Goal: Task Accomplishment & Management: Complete application form

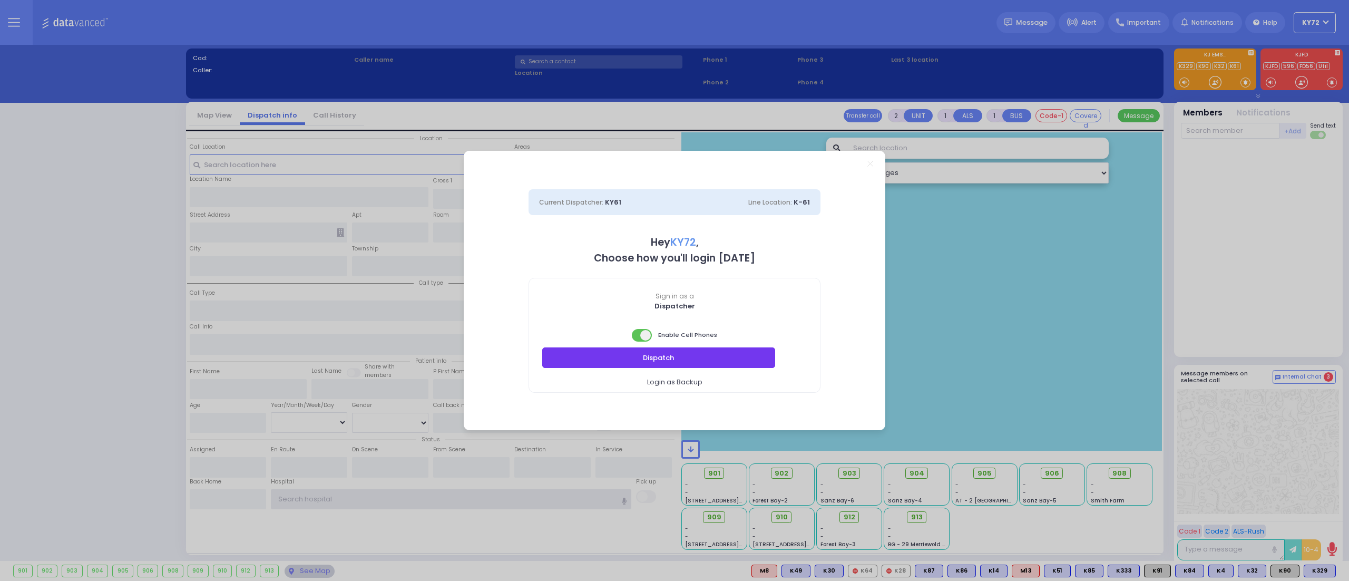
type input "KY72"
click at [730, 347] on div at bounding box center [674, 347] width 291 height 0
select select "10"
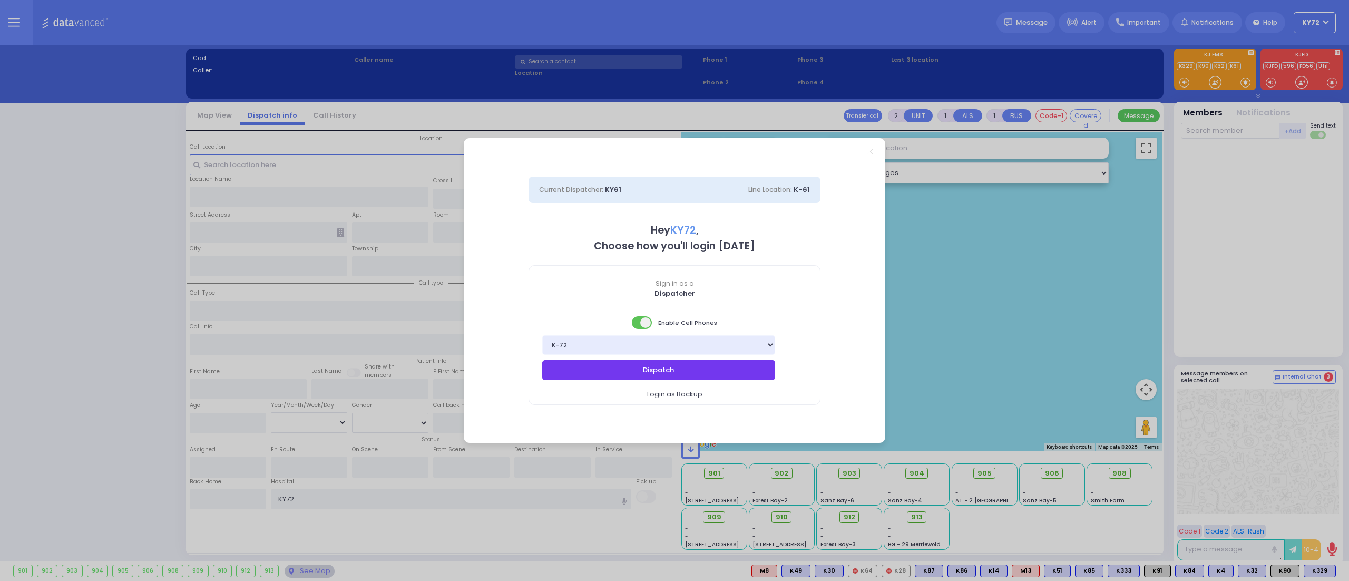
click at [726, 367] on button "Dispatch" at bounding box center [658, 370] width 233 height 20
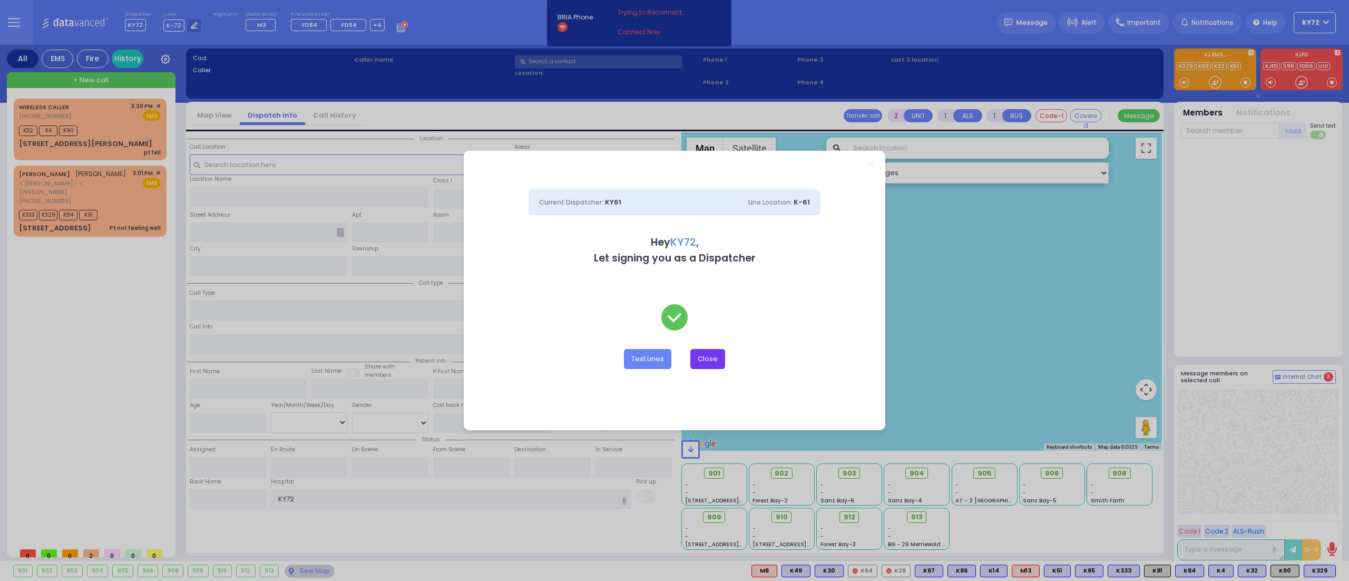
click at [715, 356] on button "Close" at bounding box center [707, 359] width 35 height 20
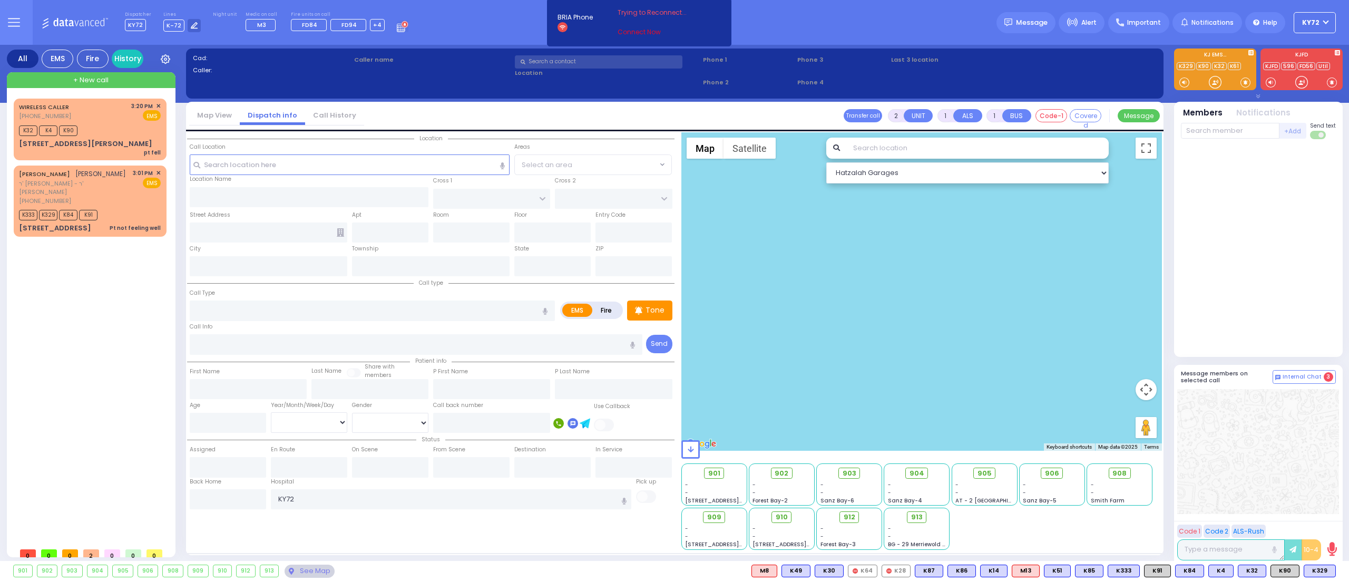
click at [649, 31] on link "Connect Now" at bounding box center [659, 31] width 83 height 9
click at [894, 27] on div "Dispatcher KY72 shift has started. Are you ? Lines K-72" at bounding box center [674, 22] width 1349 height 45
type input "6"
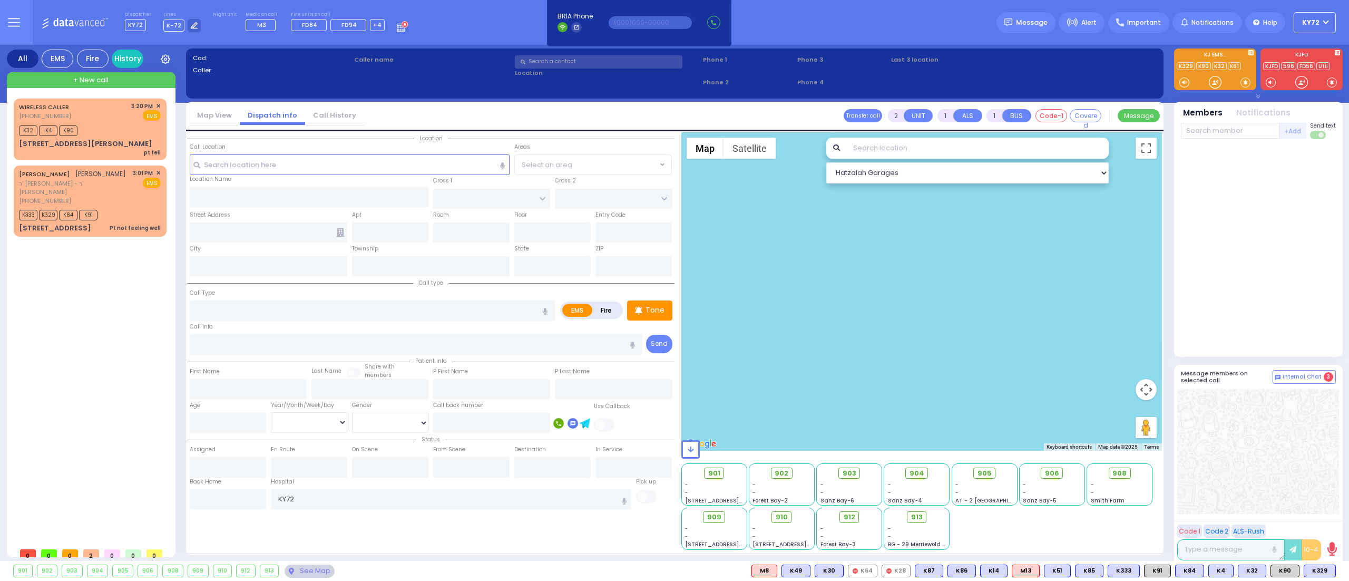
select select
type input "Pt not feeling well"
radio input "true"
type input "[PERSON_NAME]"
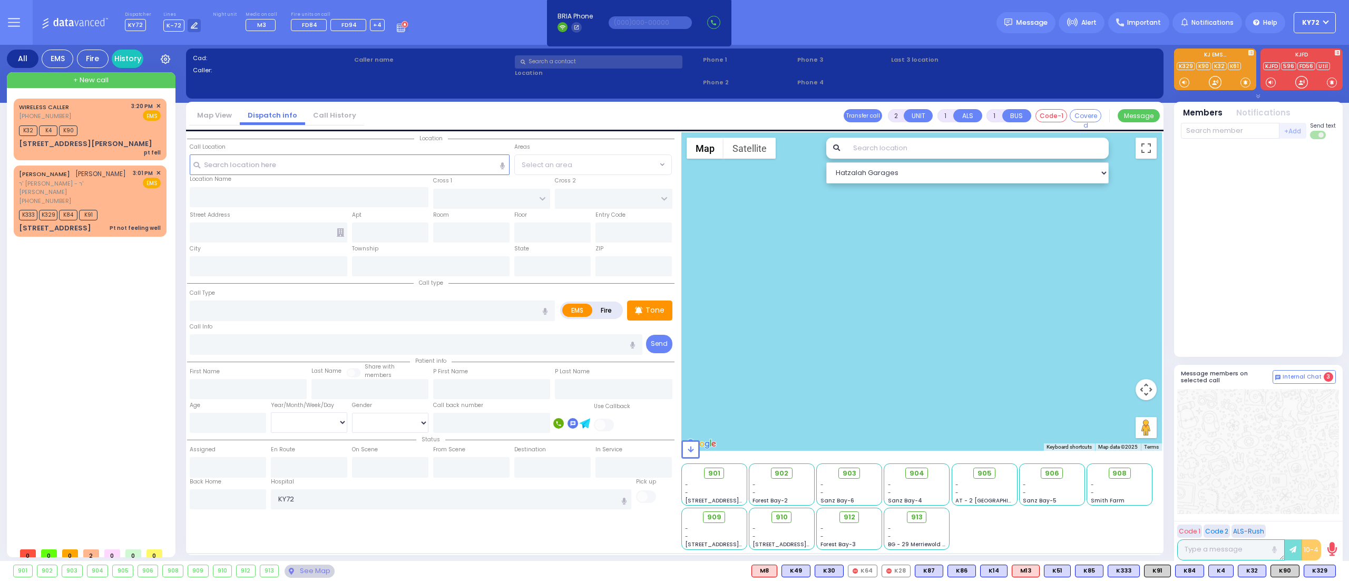
type input "Israel"
type input "[PERSON_NAME]"
type input "62"
select select "Year"
select select "[DEMOGRAPHIC_DATA]"
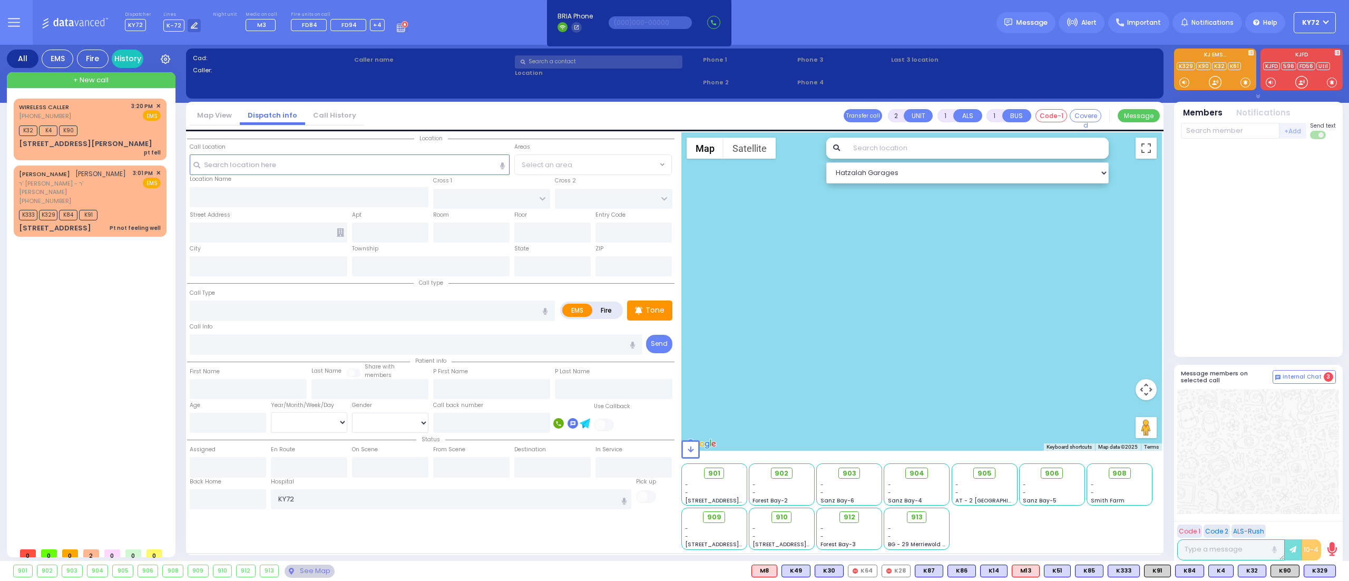
type input "15:01"
type input "15:04"
type input "15:05"
type input "15:15"
type input "15:44"
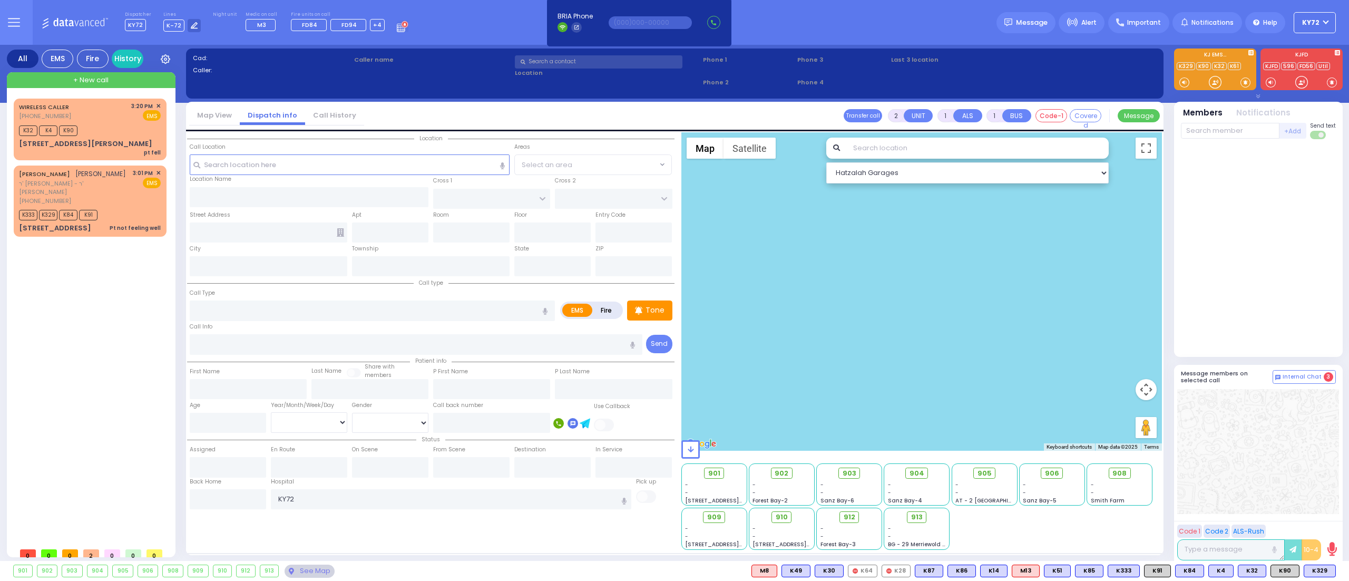
type input "[GEOGRAPHIC_DATA] [STREET_ADDRESS]"
select select "Hatzalah Garages"
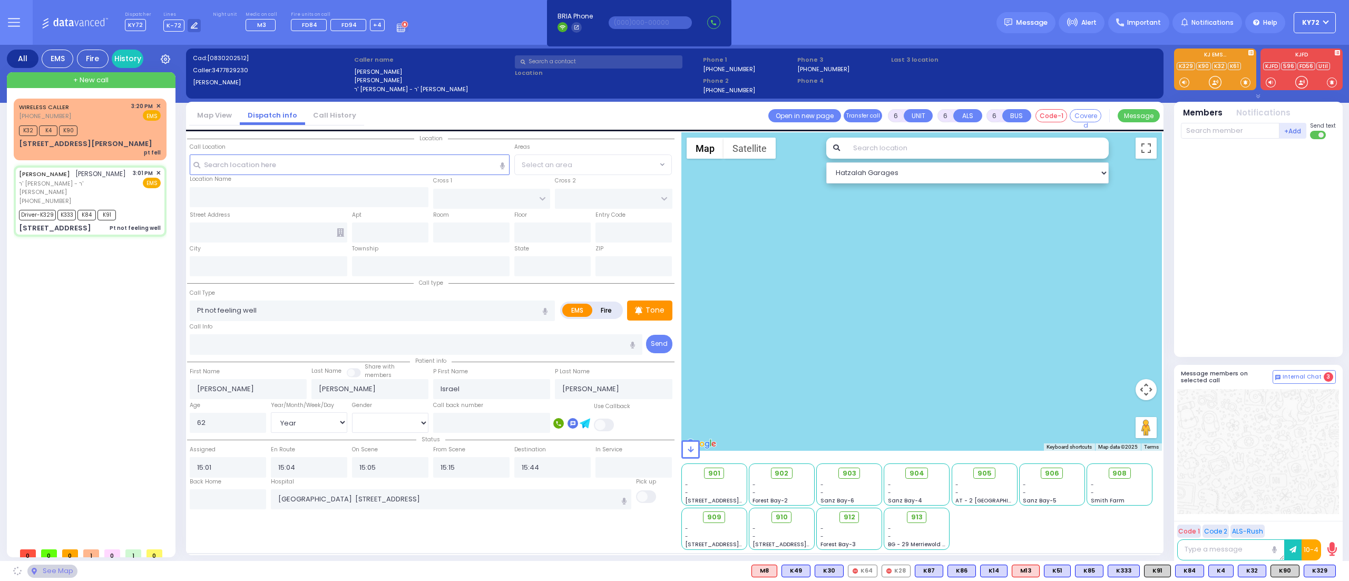
type input "LINCOLN COURT"
type input "VAN BUREN COURT"
type input "[STREET_ADDRESS]"
type input "Woodbury"
type input "[US_STATE]"
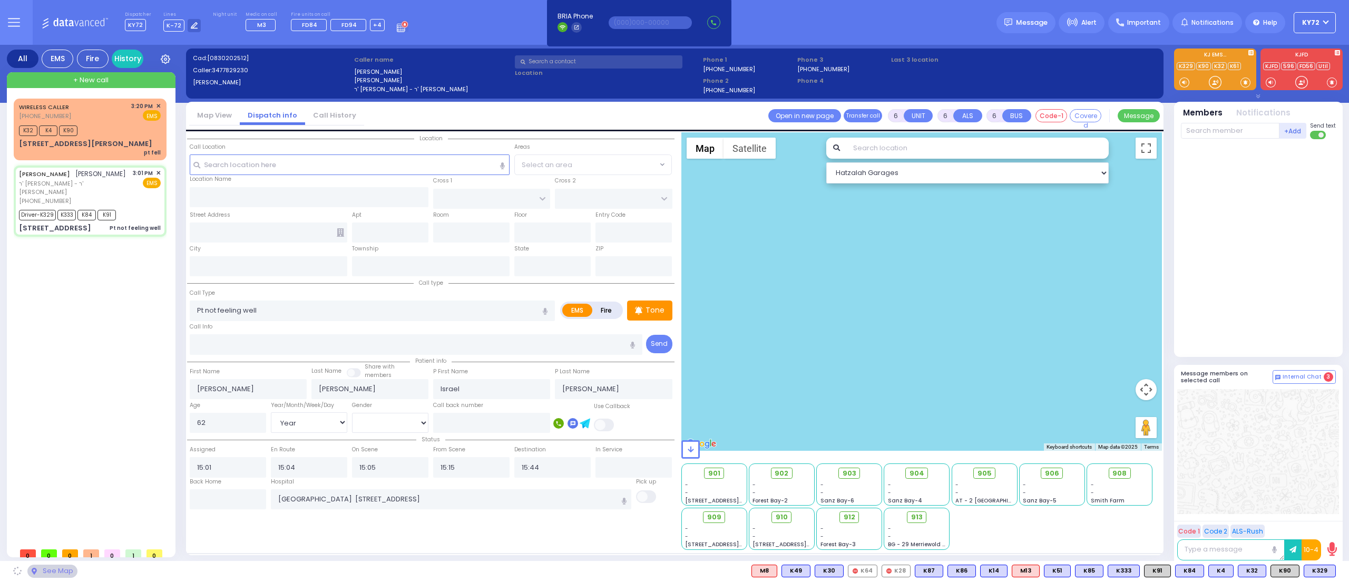
type input "10930"
select select "[GEOGRAPHIC_DATA]"
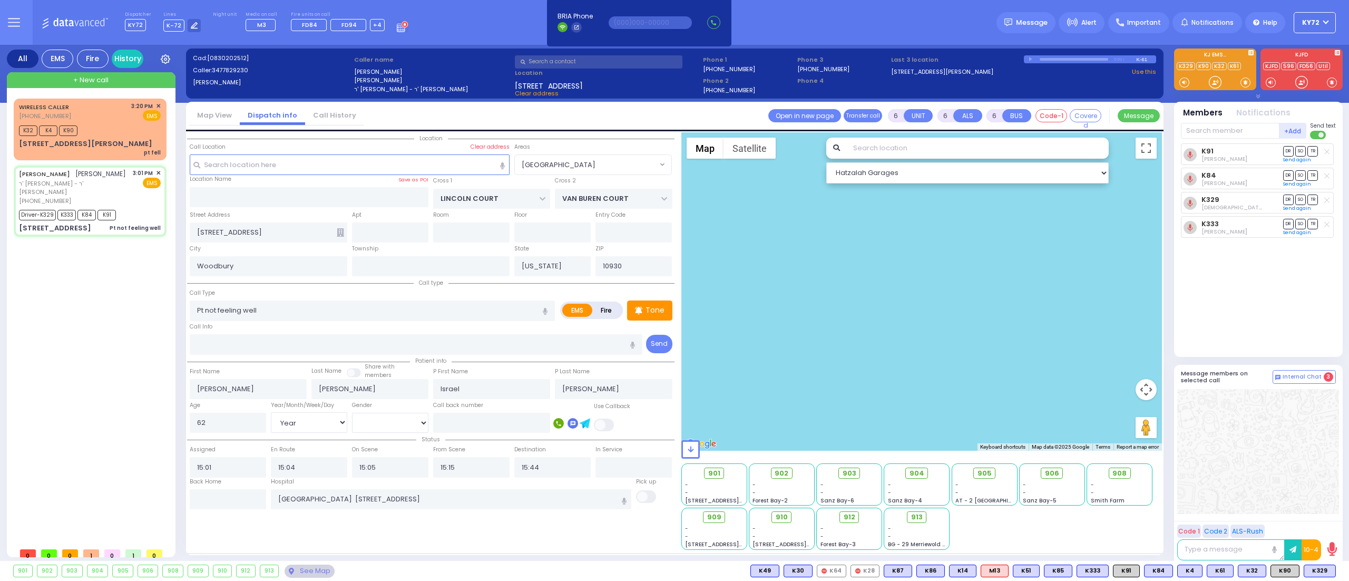
select select
radio input "true"
select select "Year"
select select "[DEMOGRAPHIC_DATA]"
select select "[GEOGRAPHIC_DATA]"
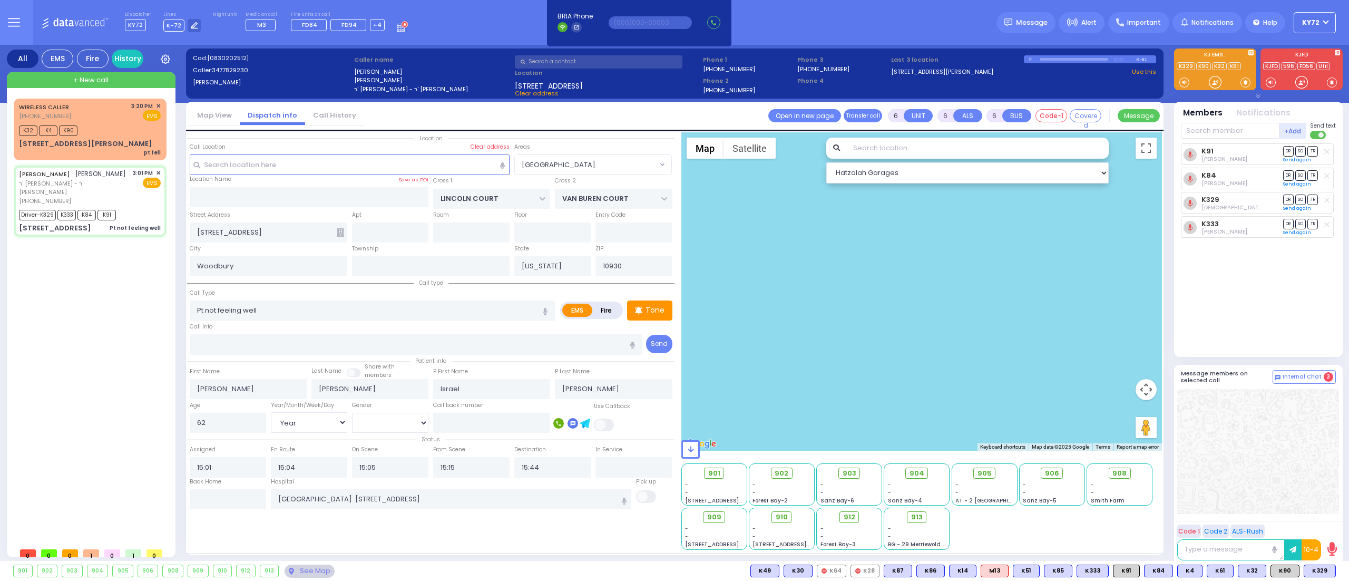
select select "Hatzalah Garages"
select select
radio input "true"
select select "Year"
select select "[DEMOGRAPHIC_DATA]"
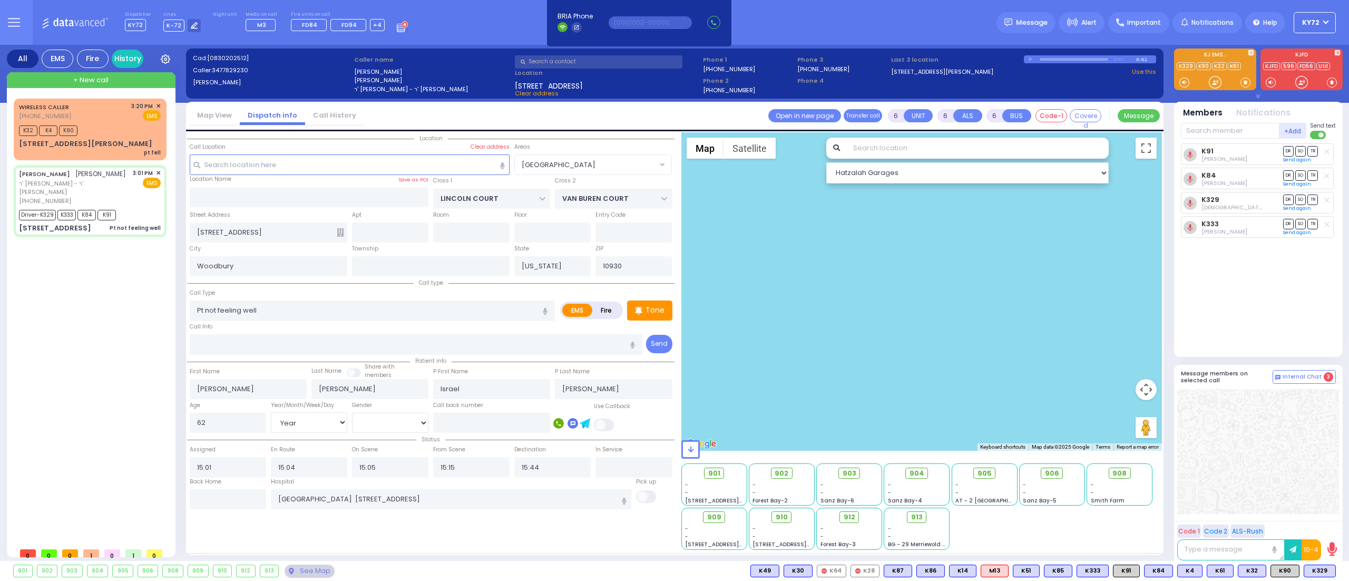
select select "[GEOGRAPHIC_DATA]"
select select "Hatzalah Garages"
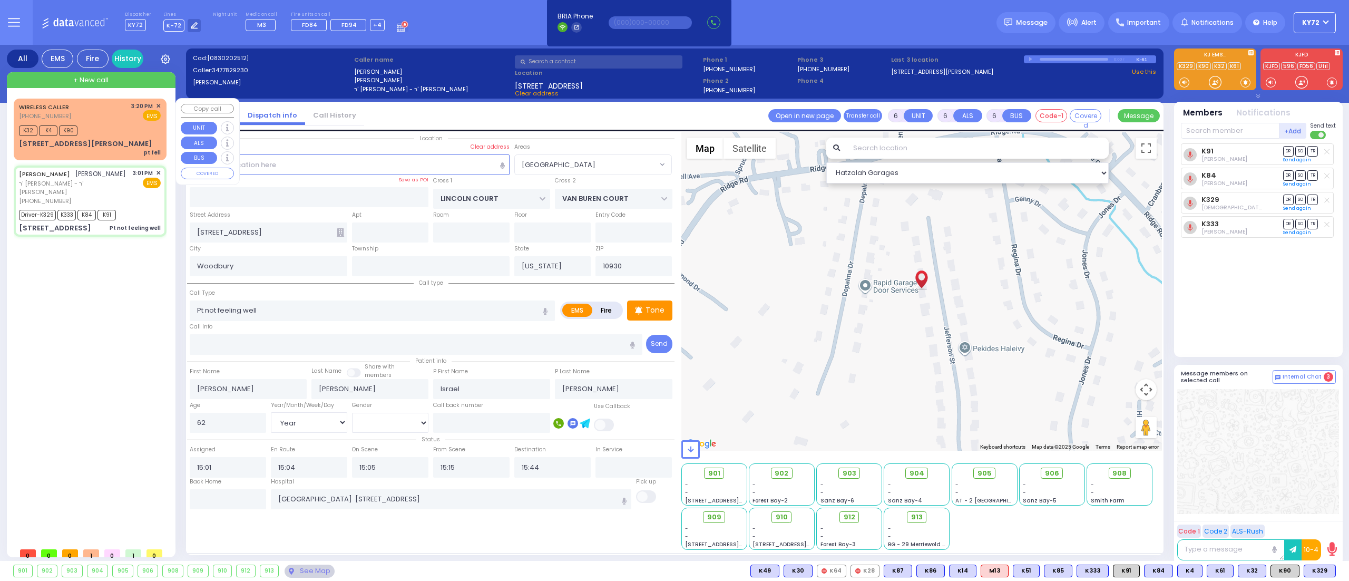
click at [119, 119] on div "WIRELESS CALLER [PHONE_NUMBER] 3:20 PM ✕ EMS" at bounding box center [90, 111] width 142 height 19
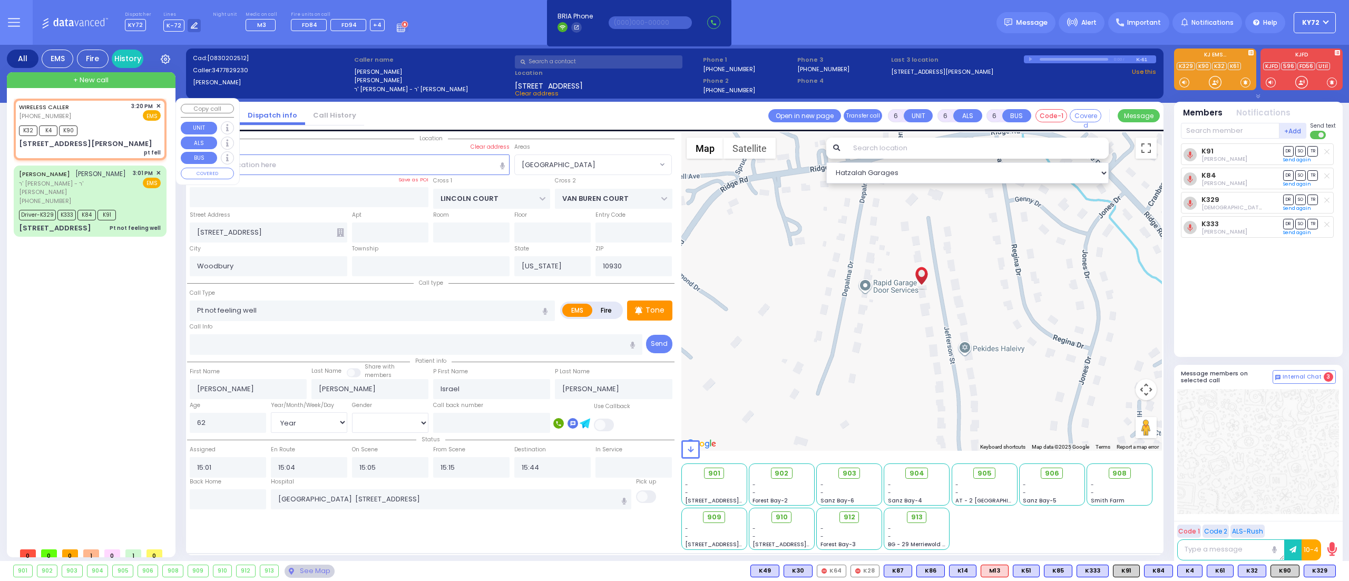
type input "2"
type input "1"
select select
type input "pt fell"
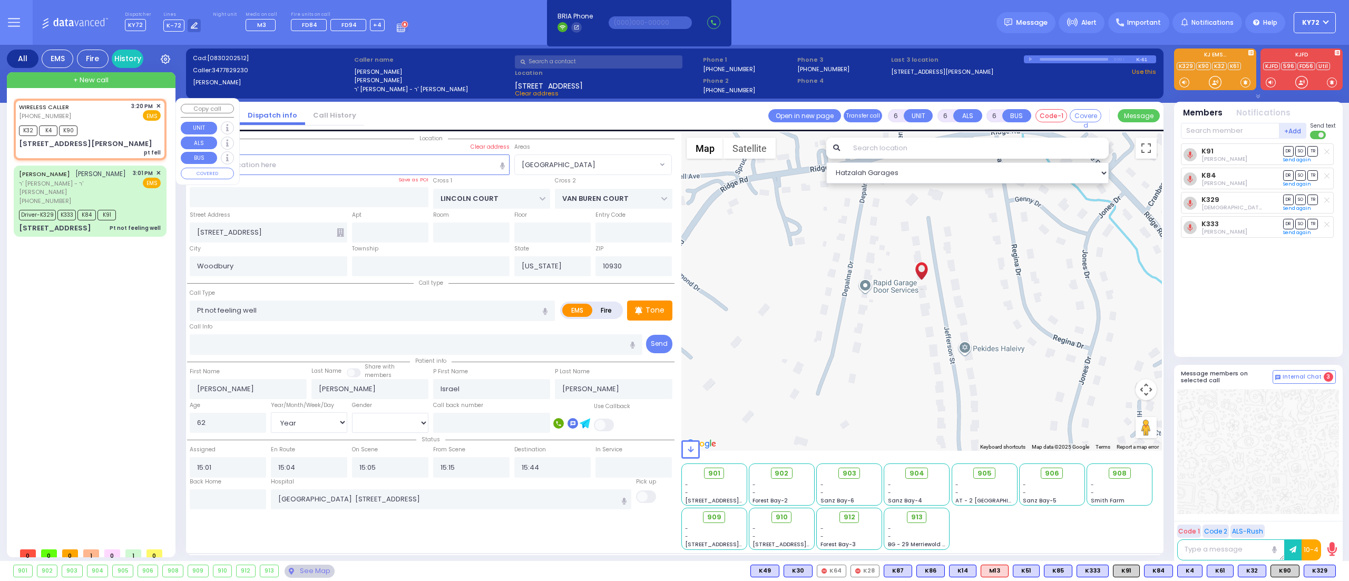
radio input "true"
type input "1"
select select "Year"
select select
type input "15:20"
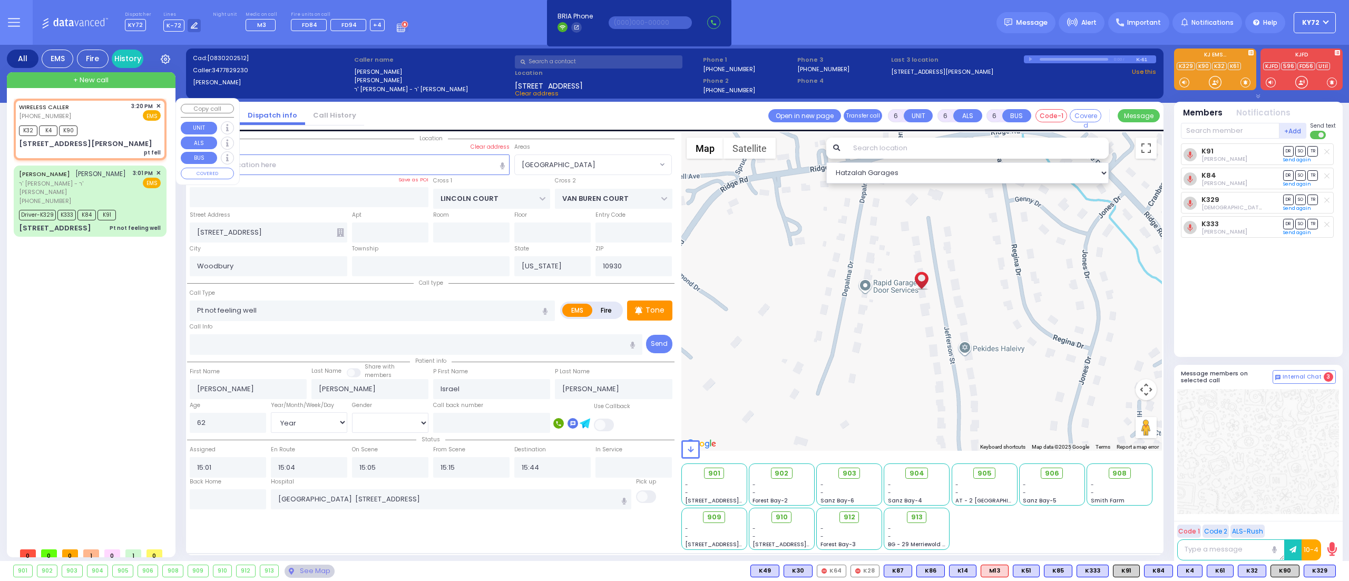
type input "15:22"
select select "Hatzalah Garages"
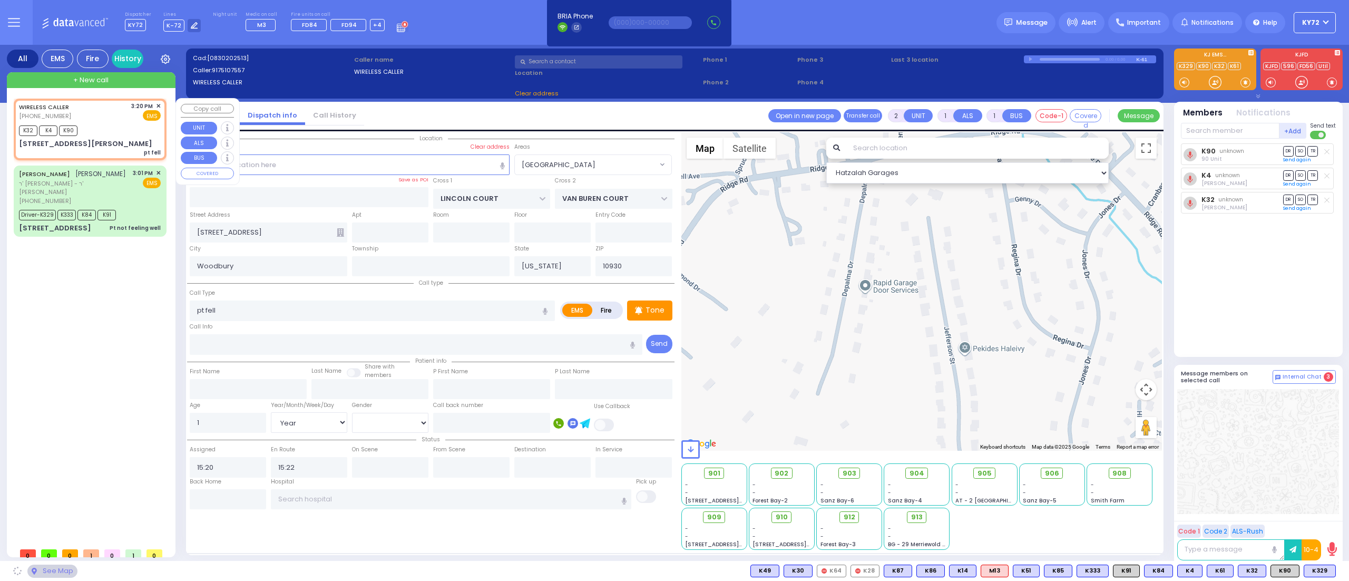
type input "SATMAR DR"
type input "[PERSON_NAME] COURT"
type input "[STREET_ADDRESS][PERSON_NAME]"
type input "201"
type input "Monroe"
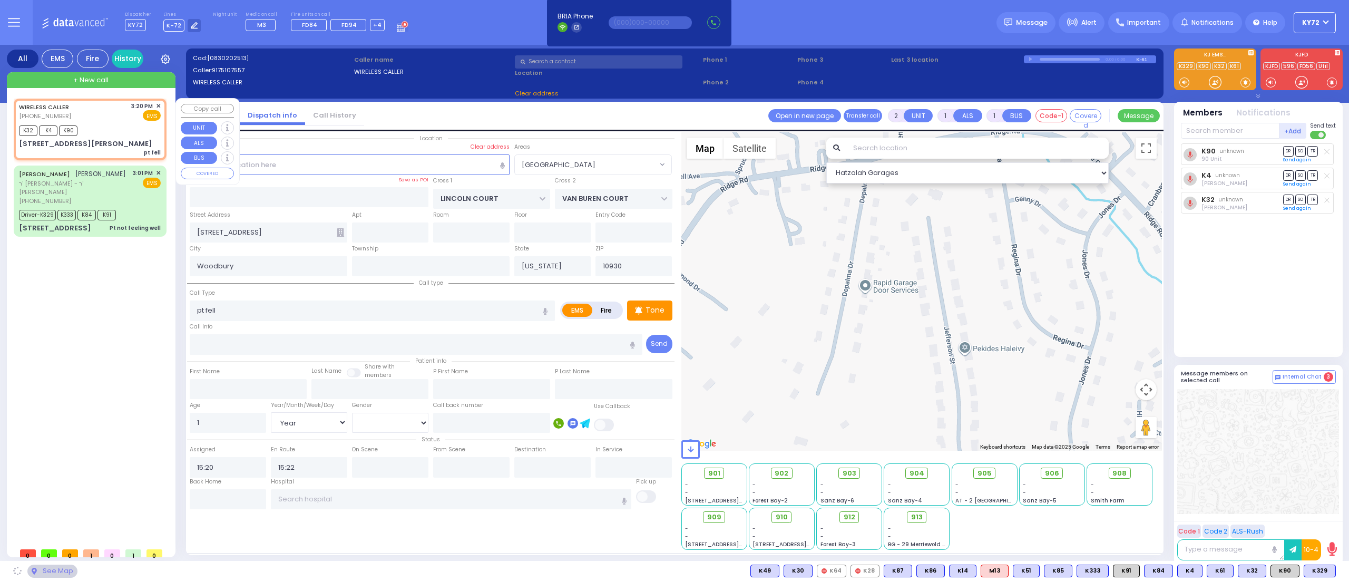
type input "10950"
select select "SECTION 3"
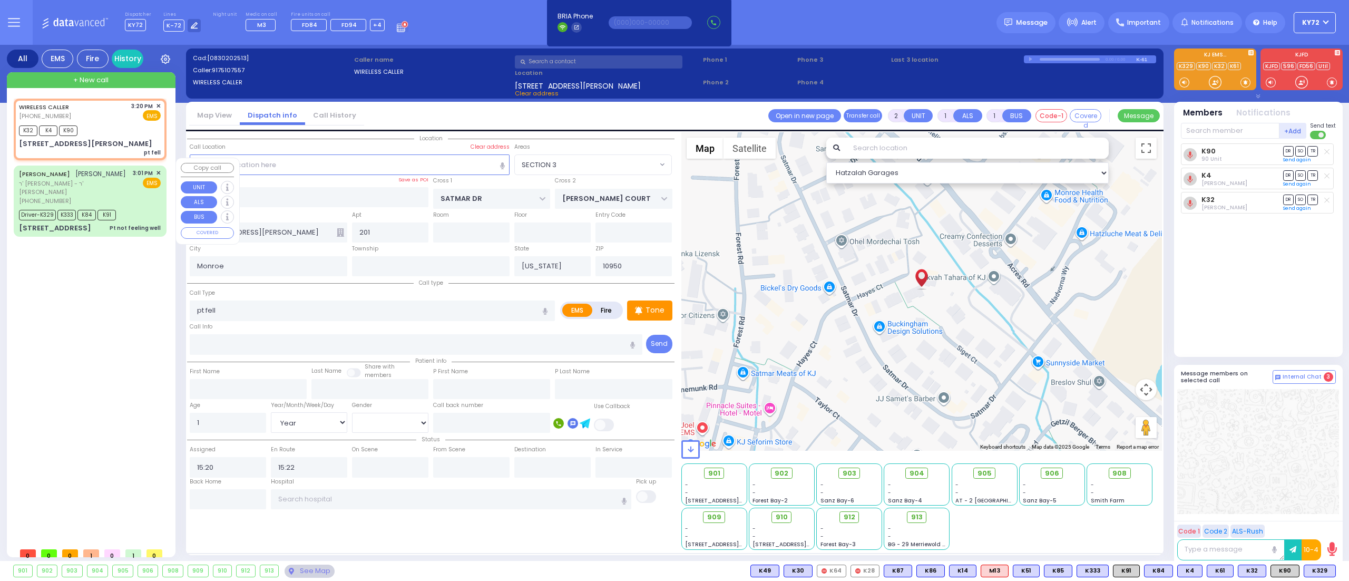
click at [146, 207] on div "Driver-K329 K333 K84 K91" at bounding box center [90, 213] width 142 height 13
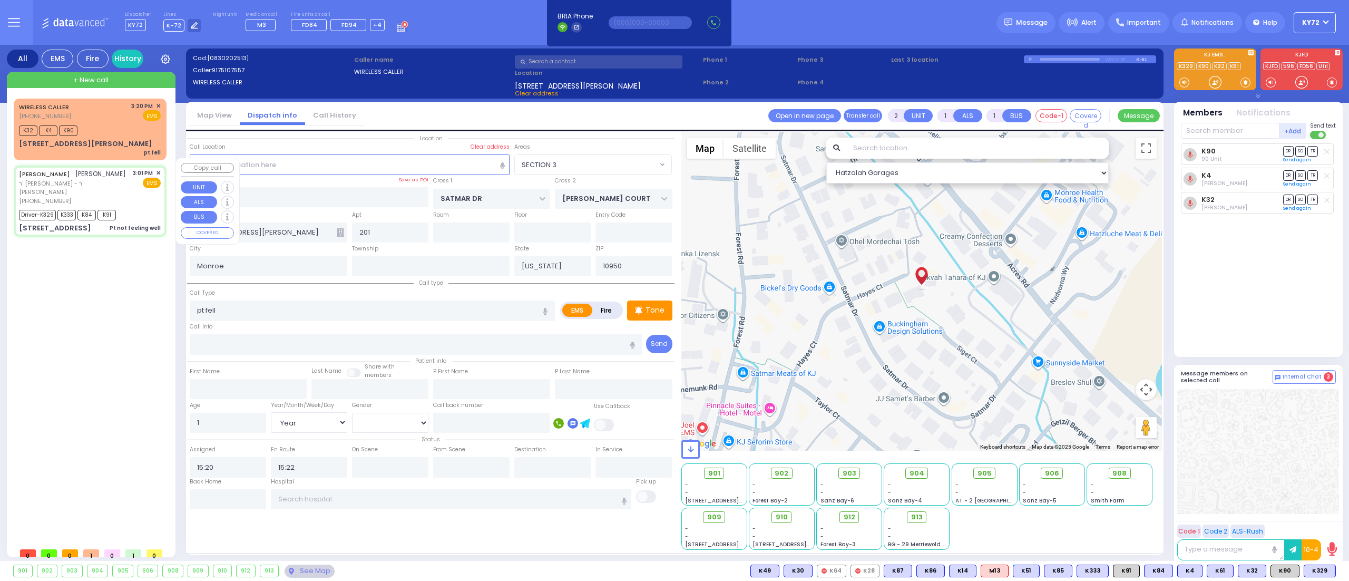
type input "6"
select select
type input "Pt not feeling well"
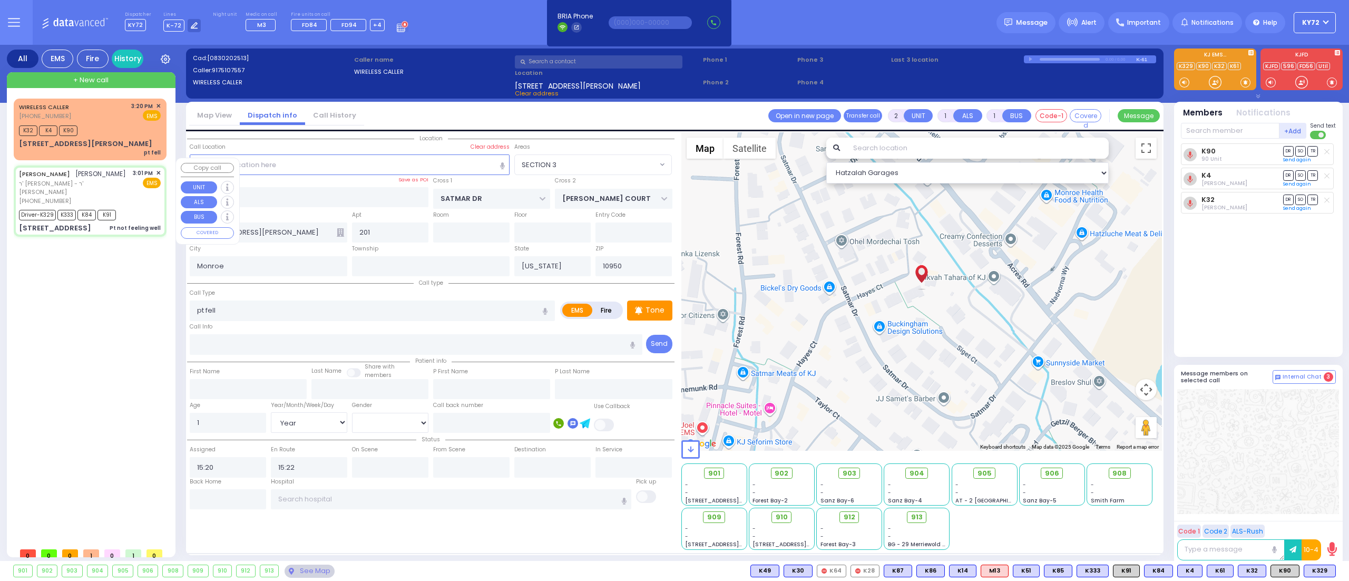
radio input "true"
type input "[PERSON_NAME]"
type input "Israel"
type input "[PERSON_NAME]"
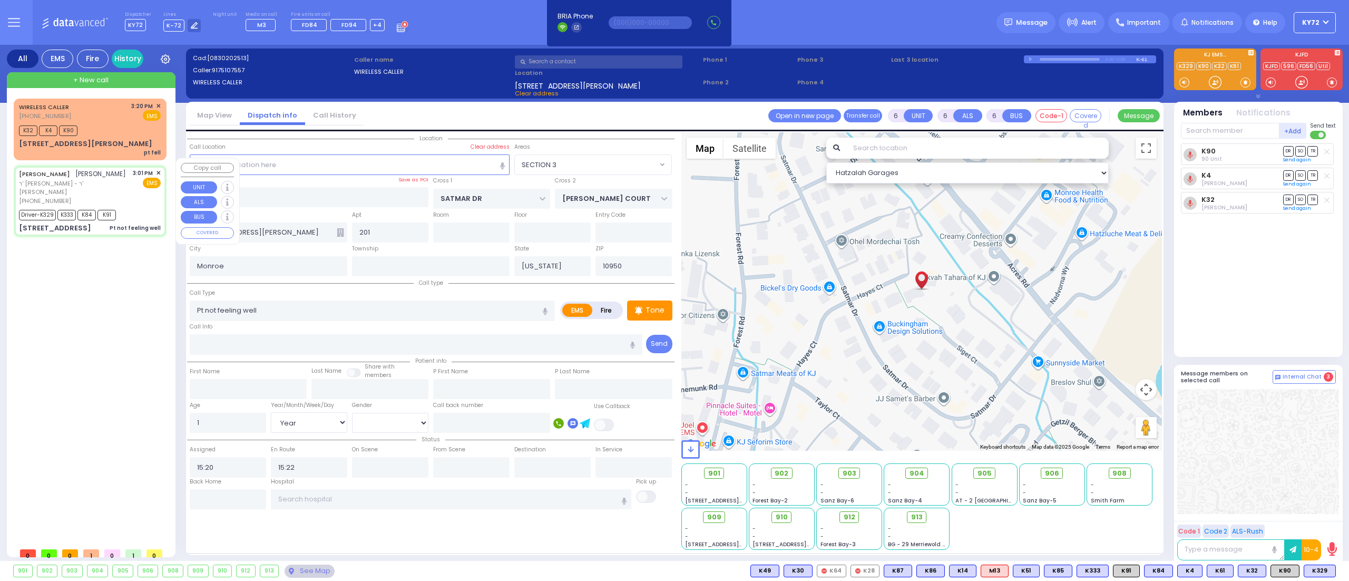
type input "62"
select select "Year"
select select "[DEMOGRAPHIC_DATA]"
type input "15:01"
type input "15:04"
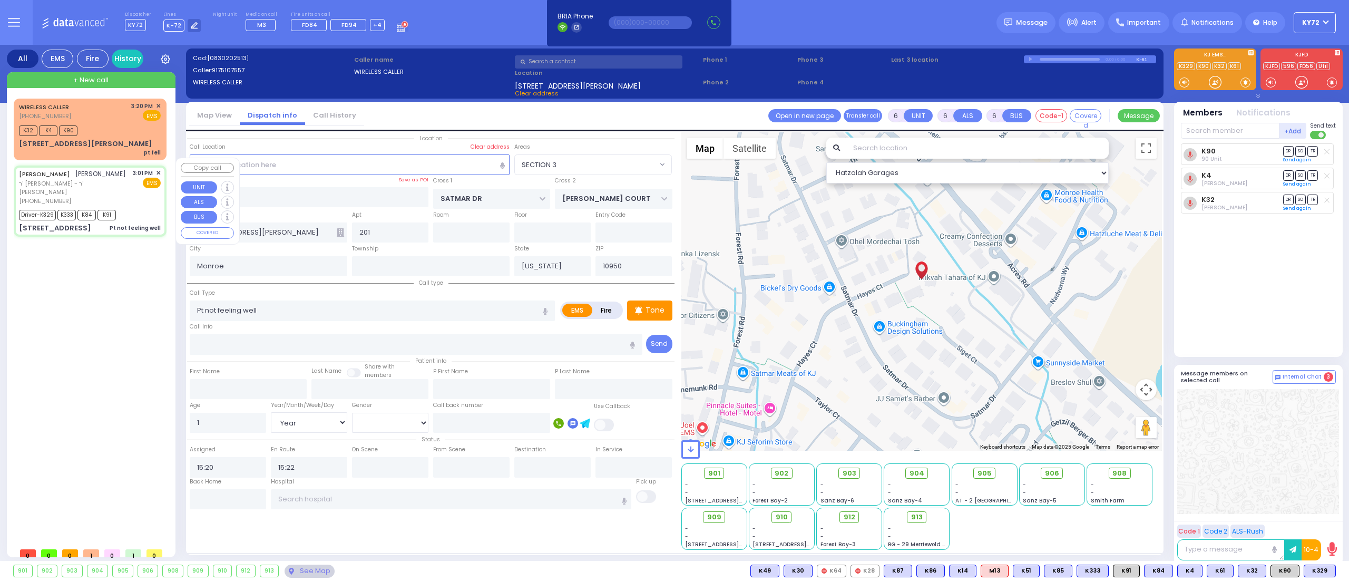
type input "15:05"
type input "15:15"
type input "15:44"
type input "[GEOGRAPHIC_DATA] [STREET_ADDRESS]"
type input "LINCOLN COURT"
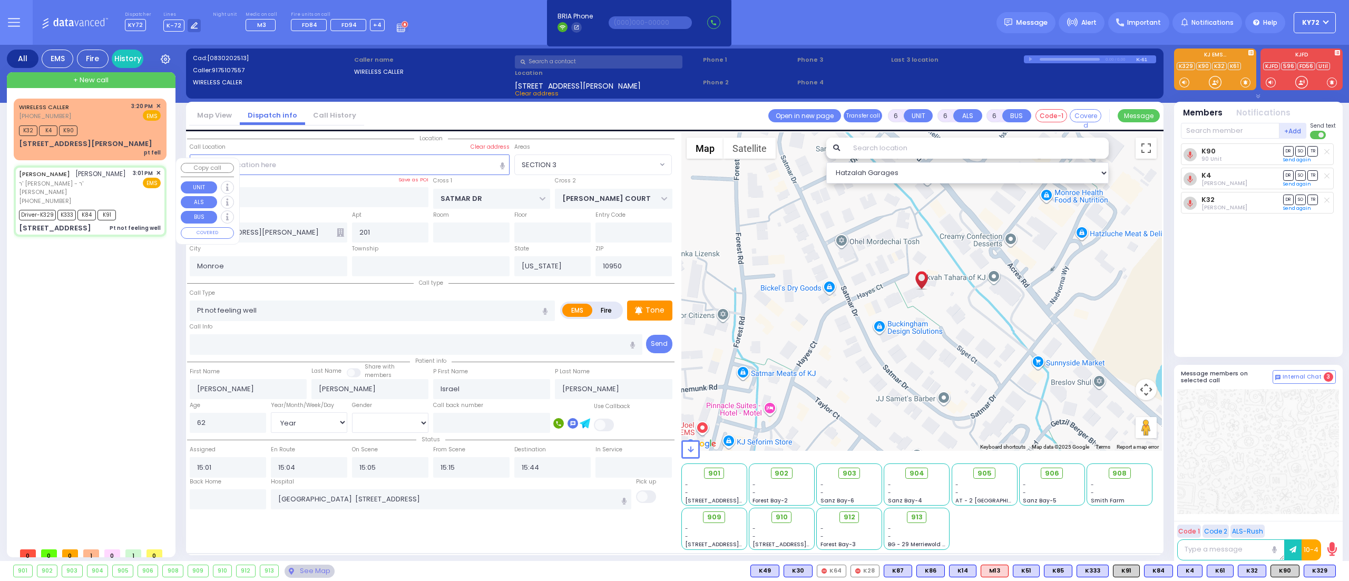
type input "VAN BUREN COURT"
type input "[STREET_ADDRESS]"
type input "Woodbury"
type input "10930"
select select "[GEOGRAPHIC_DATA]"
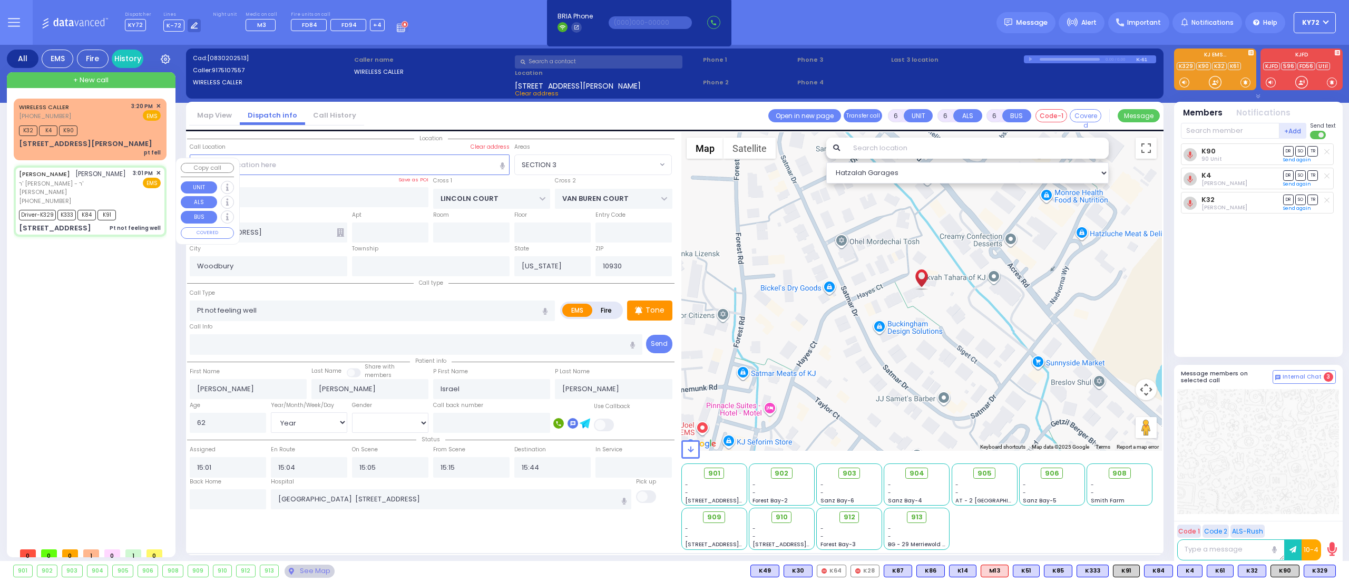
select select "Hatzalah Garages"
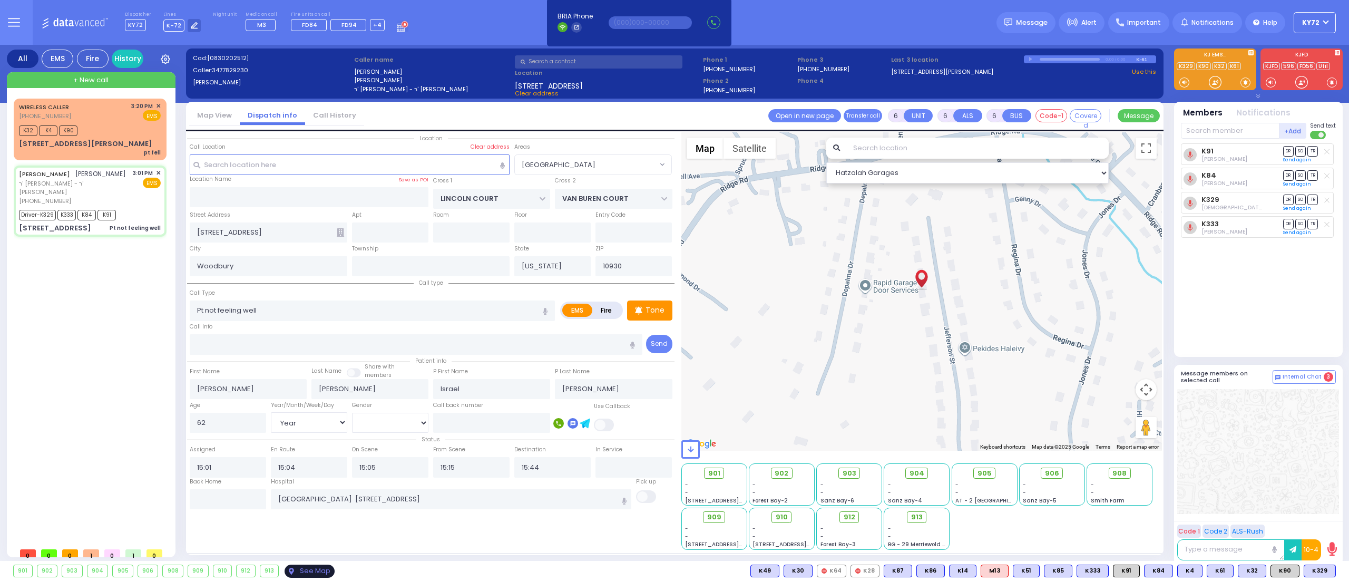
click at [310, 564] on div "See Map" at bounding box center [310, 570] width 50 height 13
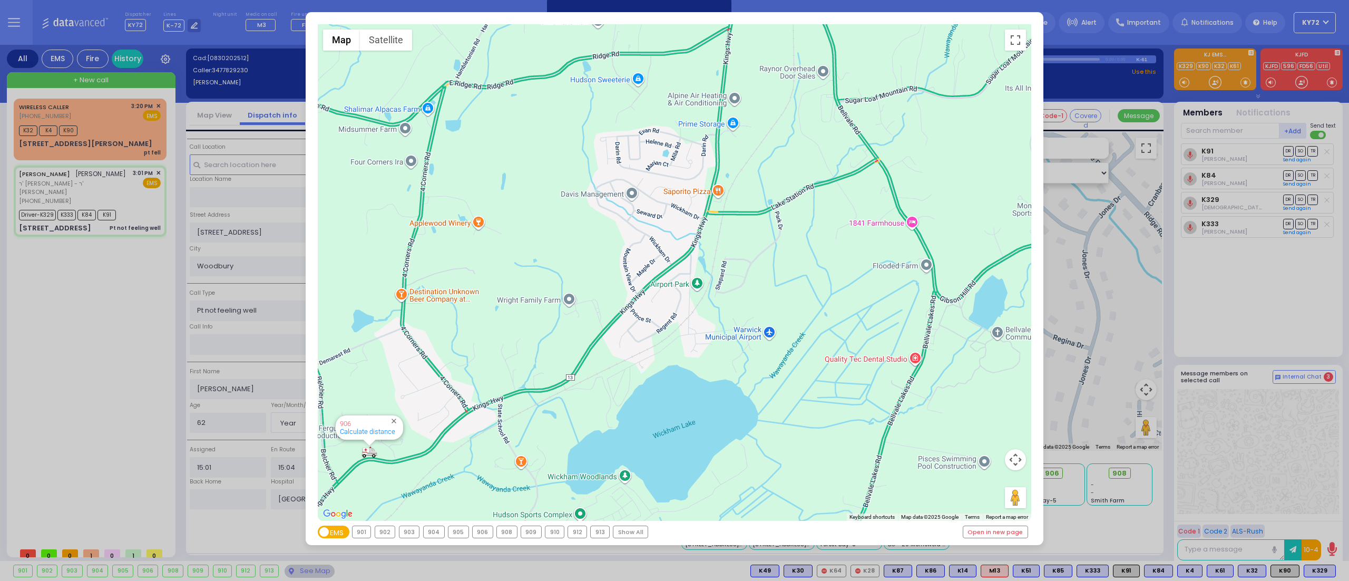
drag, startPoint x: 35, startPoint y: 402, endPoint x: 68, endPoint y: 367, distance: 48.8
click at [36, 402] on div "← Move left → Move right ↑ Move up ↓ Move down + Zoom in - Zoom out Home Jump l…" at bounding box center [674, 290] width 1349 height 581
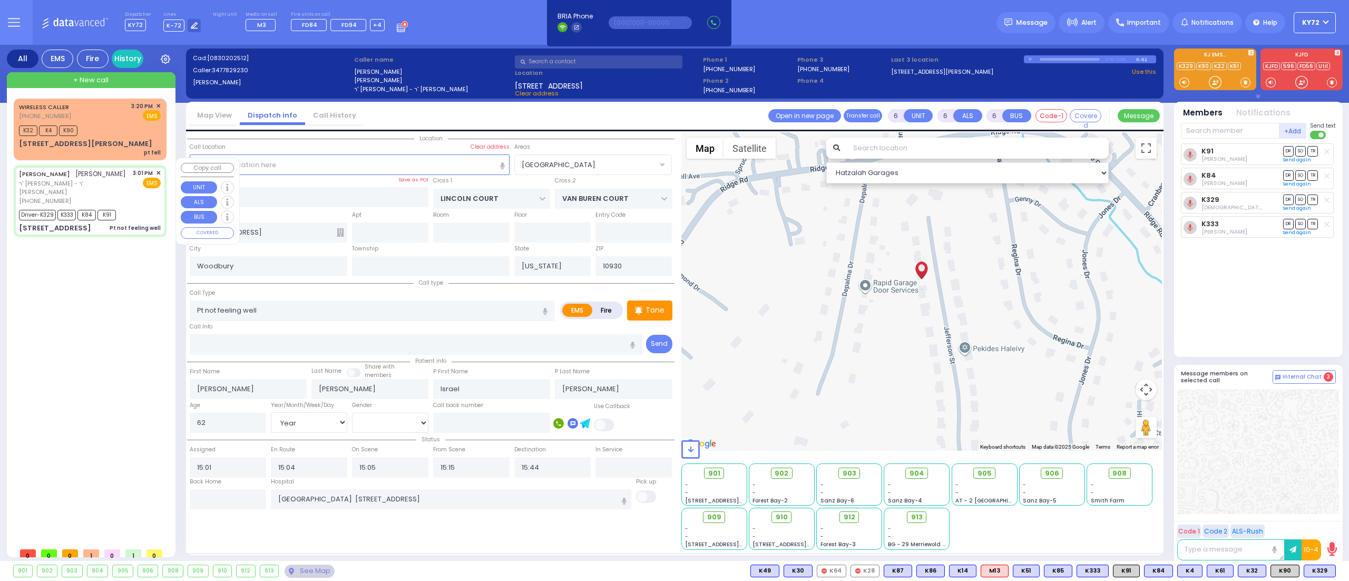
click at [149, 178] on span "EMS" at bounding box center [152, 183] width 18 height 11
select select
radio input "true"
select select "Year"
select select "[DEMOGRAPHIC_DATA]"
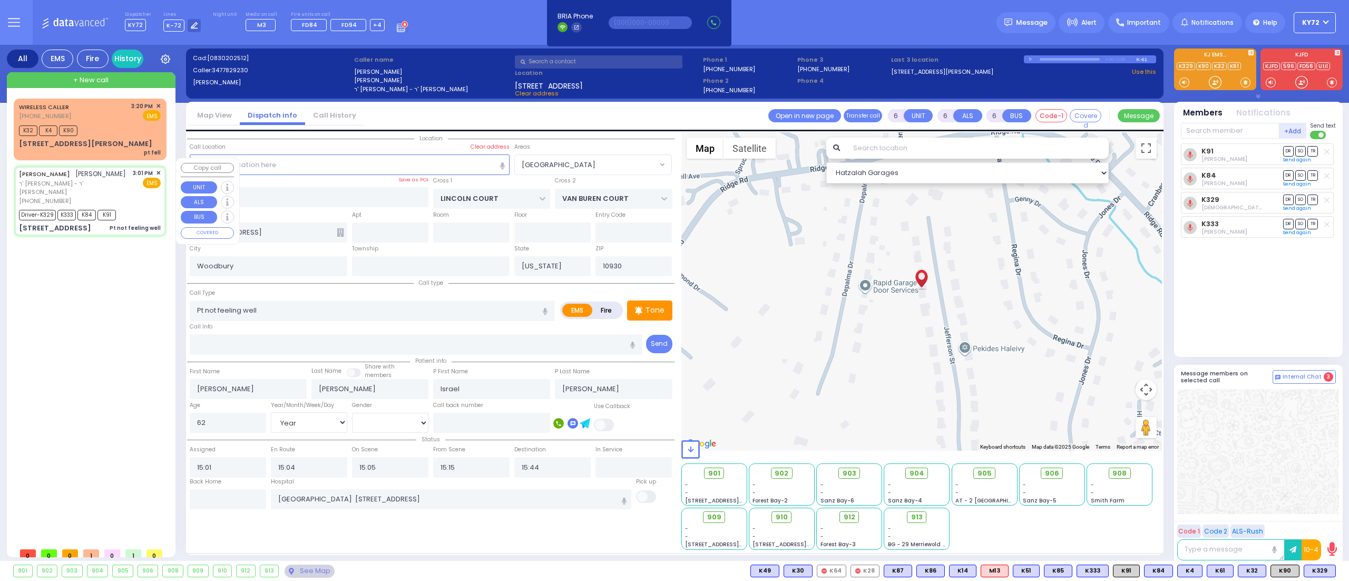
select select "[GEOGRAPHIC_DATA]"
select select "Hatzalah Garages"
click at [137, 224] on div "Pt not feeling well" at bounding box center [135, 228] width 51 height 8
select select
radio input "true"
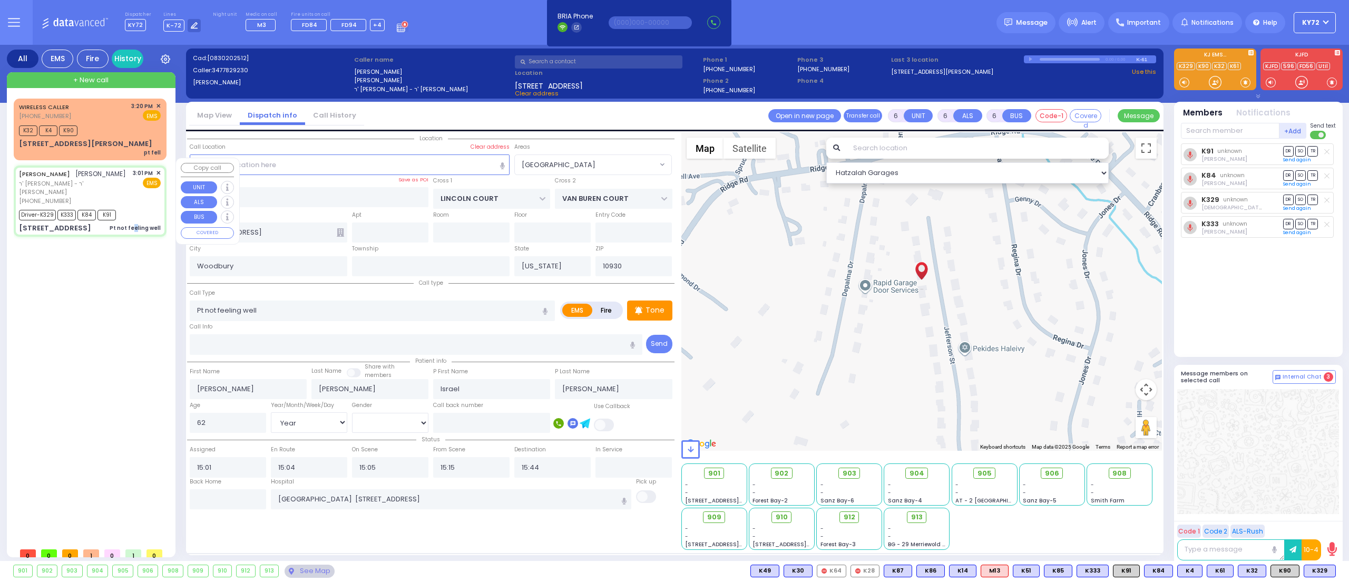
select select "Year"
select select "[DEMOGRAPHIC_DATA]"
select select "[GEOGRAPHIC_DATA]"
select select "Hatzalah Garages"
click at [1054, 472] on span "906" at bounding box center [1056, 473] width 14 height 11
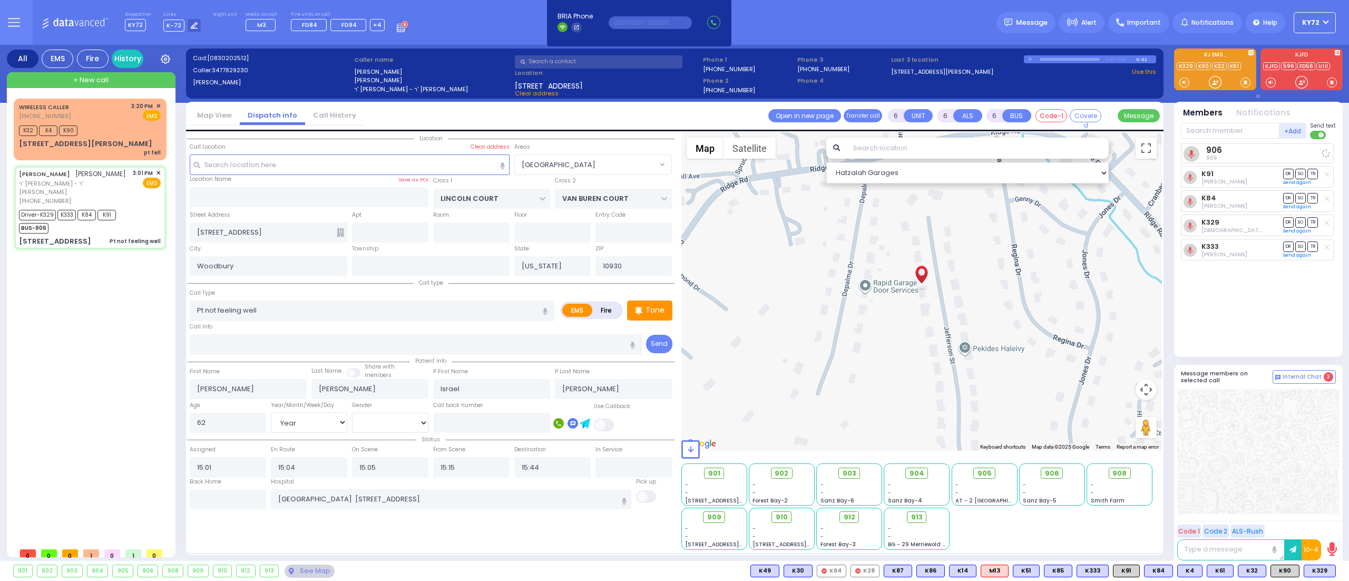
select select
radio input "true"
select select "Year"
select select "[DEMOGRAPHIC_DATA]"
select select "[GEOGRAPHIC_DATA]"
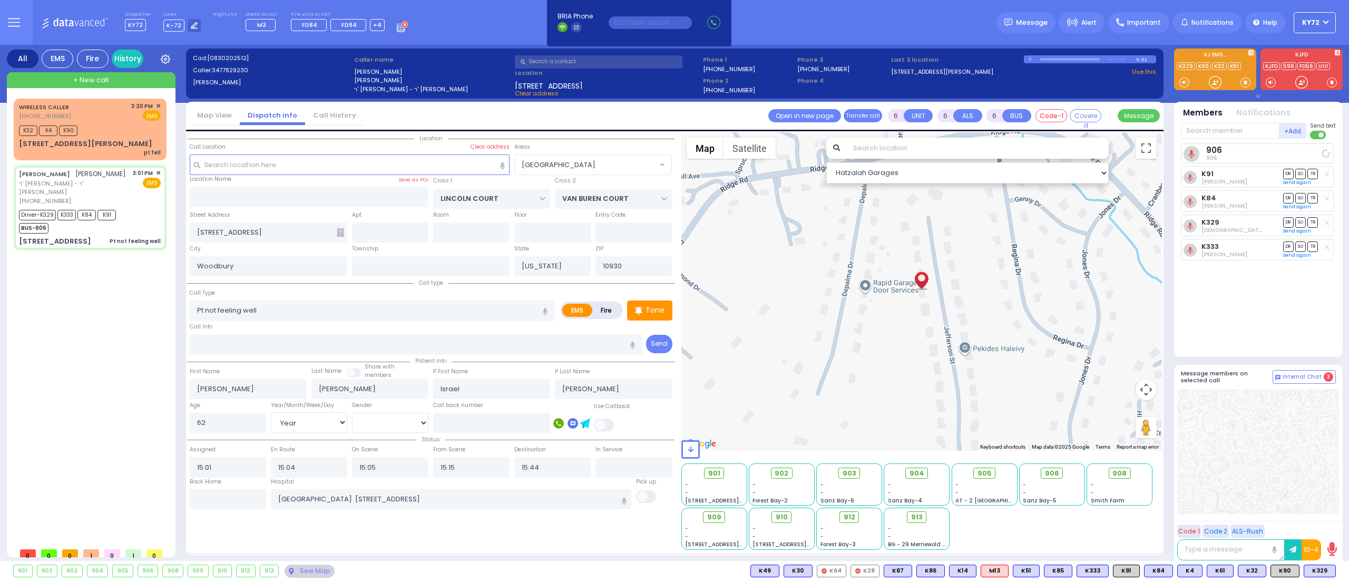
select select "Hatzalah Garages"
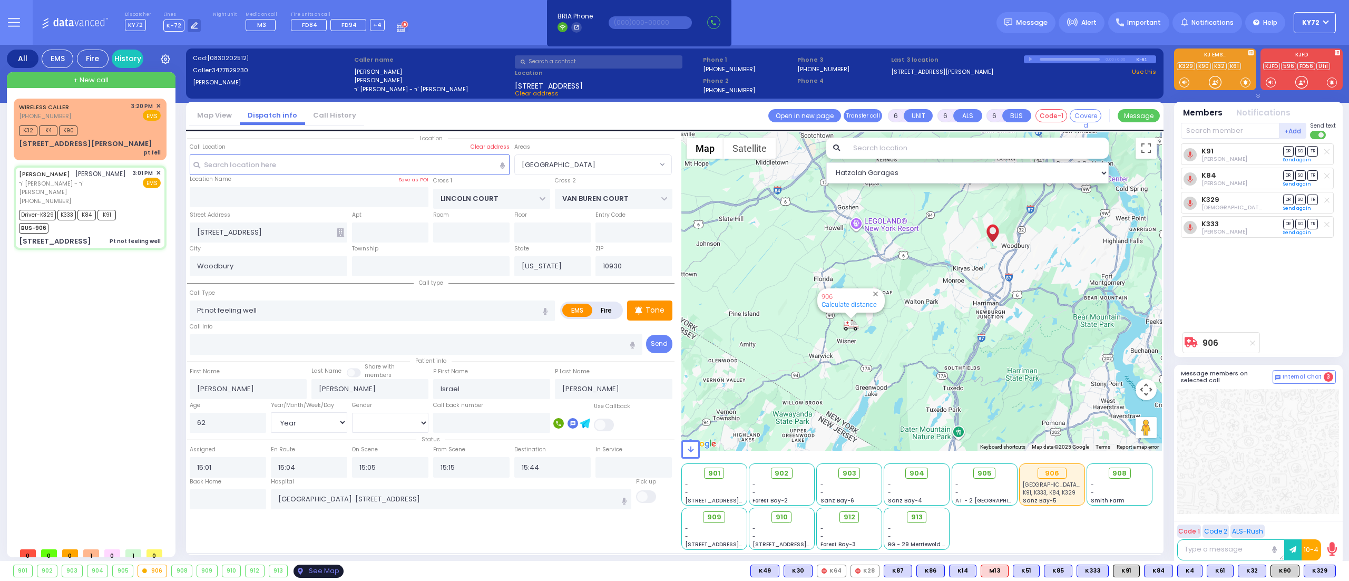
click at [336, 570] on div "See Map" at bounding box center [318, 570] width 50 height 13
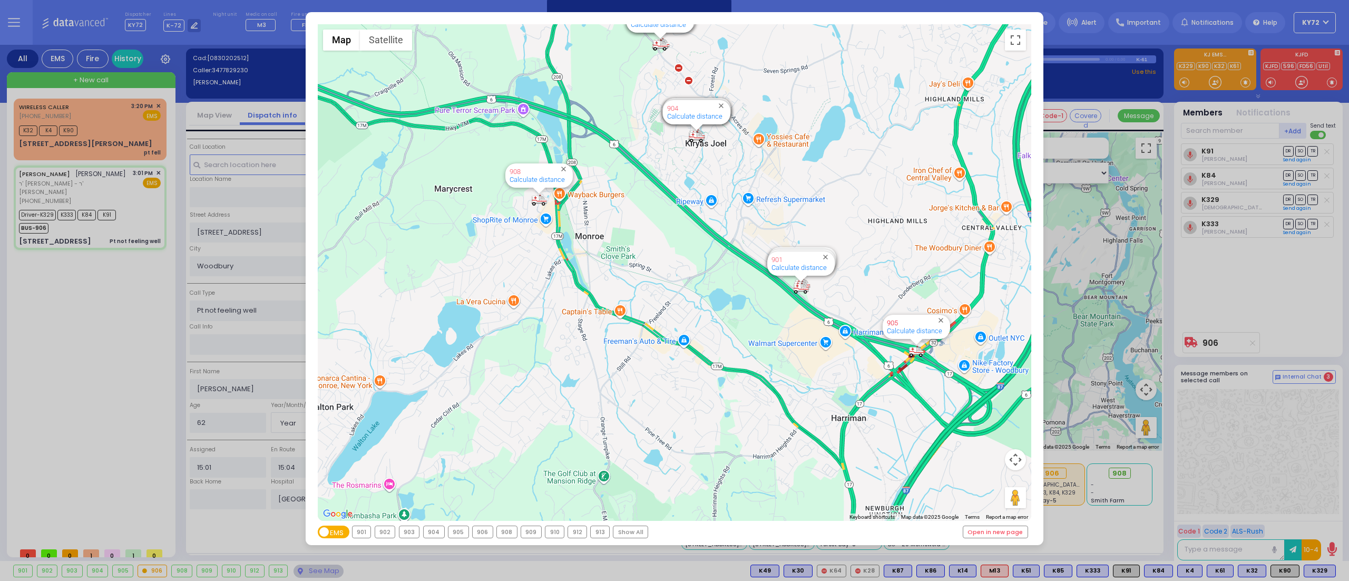
select select
radio input "true"
select select "Year"
select select "[DEMOGRAPHIC_DATA]"
select select "Hatzalah Garages"
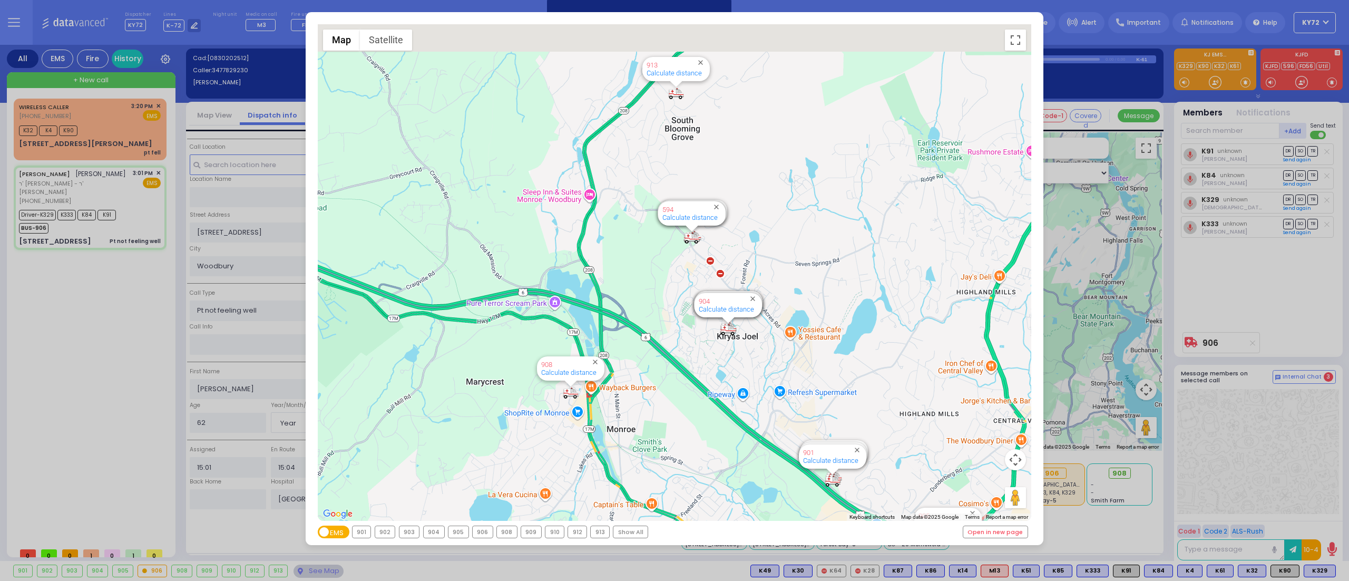
select select "[GEOGRAPHIC_DATA]"
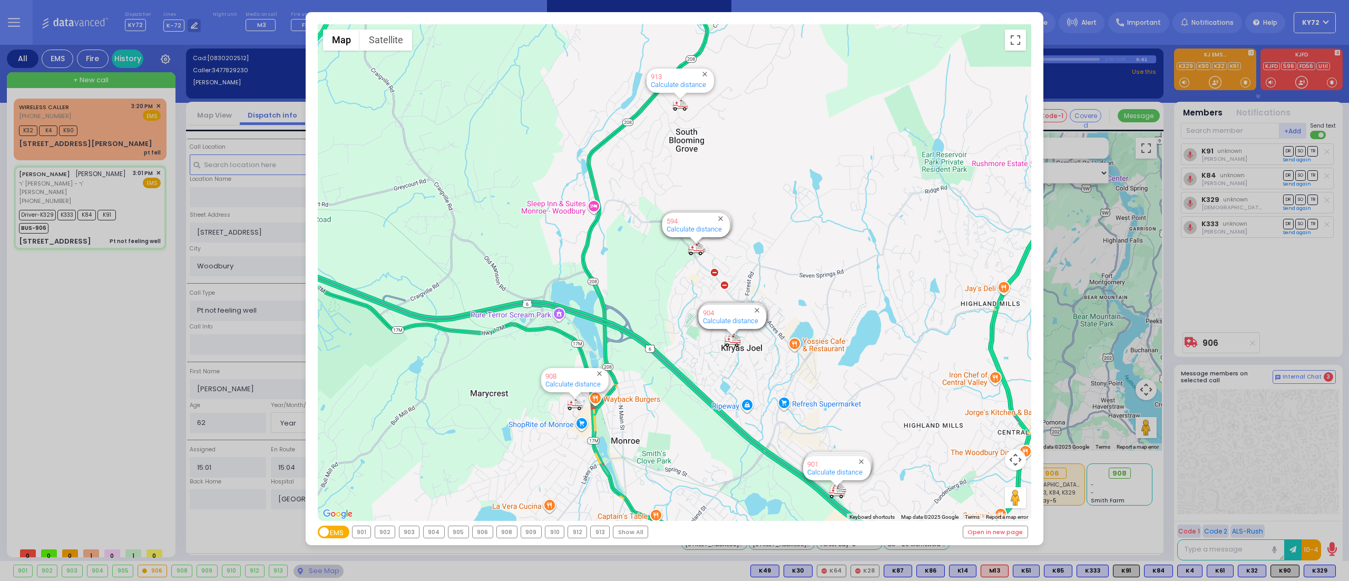
drag, startPoint x: 881, startPoint y: 233, endPoint x: 923, endPoint y: 505, distance: 275.1
click at [925, 514] on div "594 Calculate distance 595 Calculate distance 596 Calculate distance 901 Calcul…" at bounding box center [675, 272] width 714 height 496
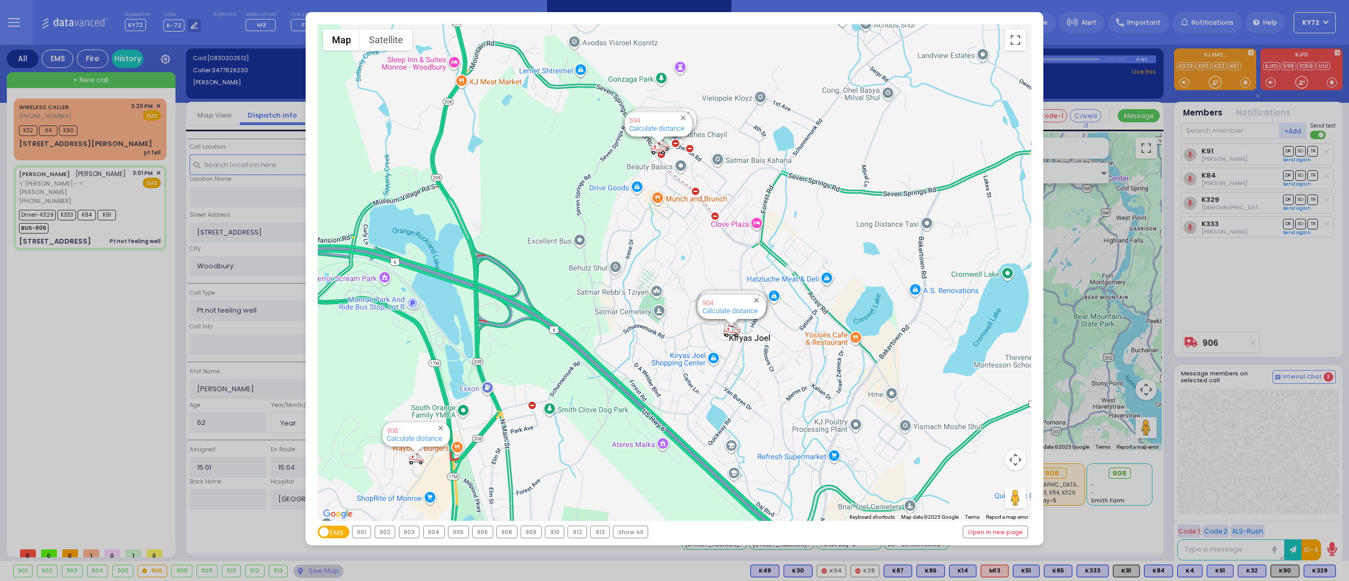
click at [33, 289] on div "← Move left → Move right ↑ Move up ↓ Move down + Zoom in - Zoom out Home Jump l…" at bounding box center [674, 290] width 1349 height 581
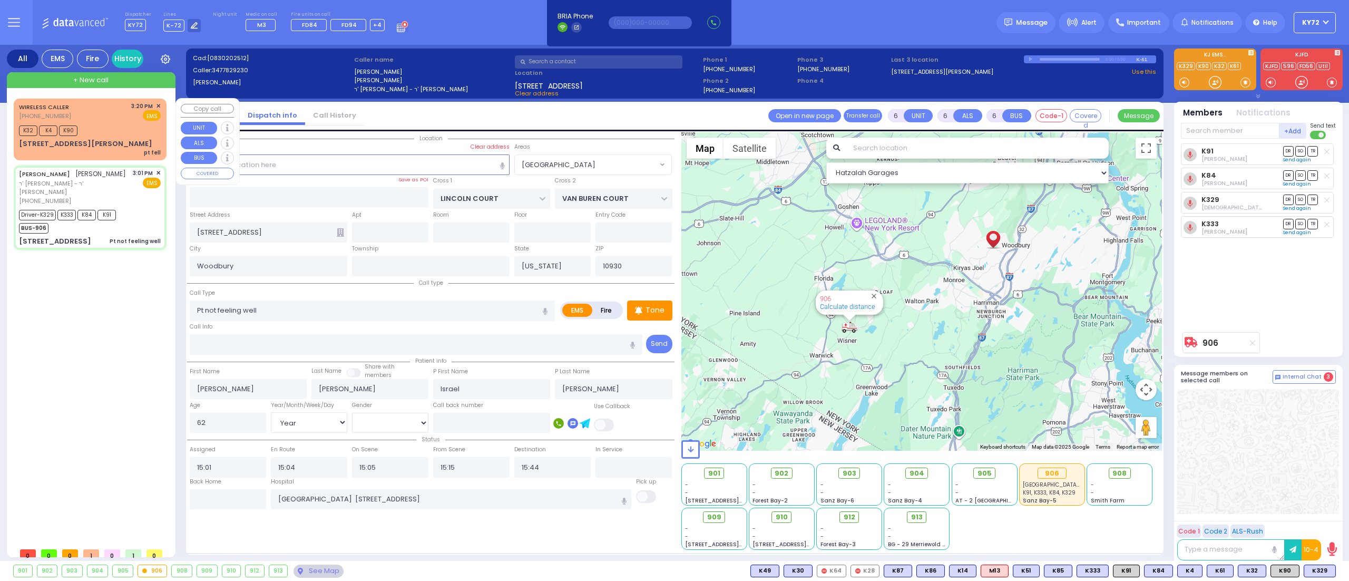
click at [93, 132] on div "K32 K4 K90" at bounding box center [90, 129] width 142 height 13
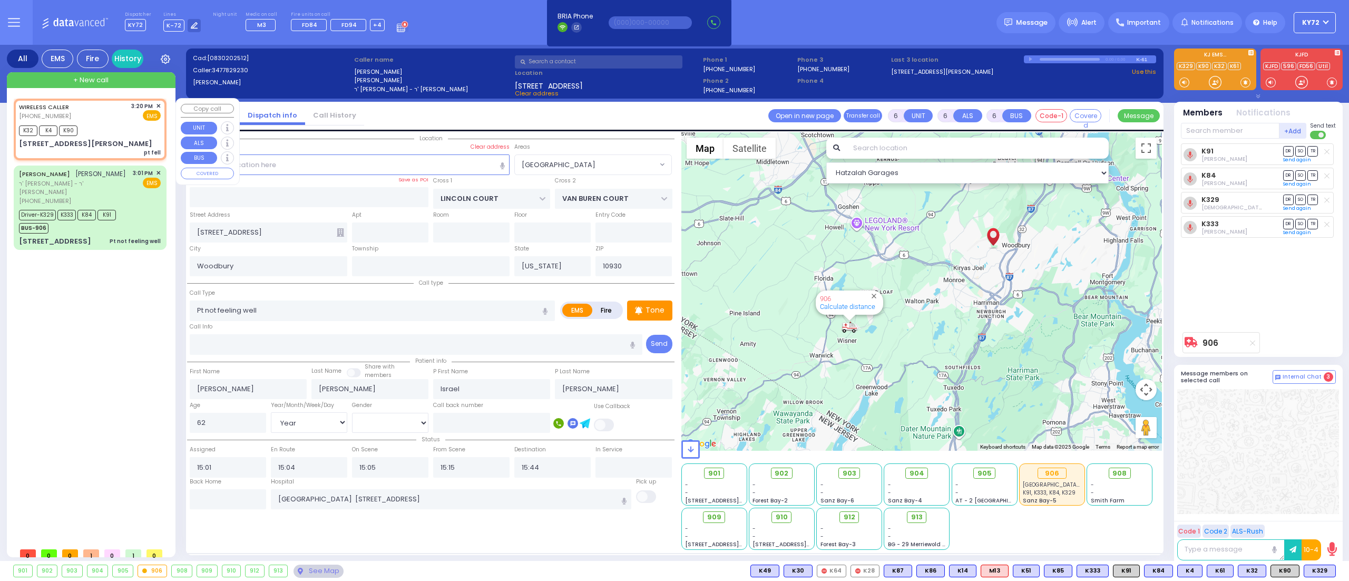
type input "2"
type input "1"
select select
type input "pt fell"
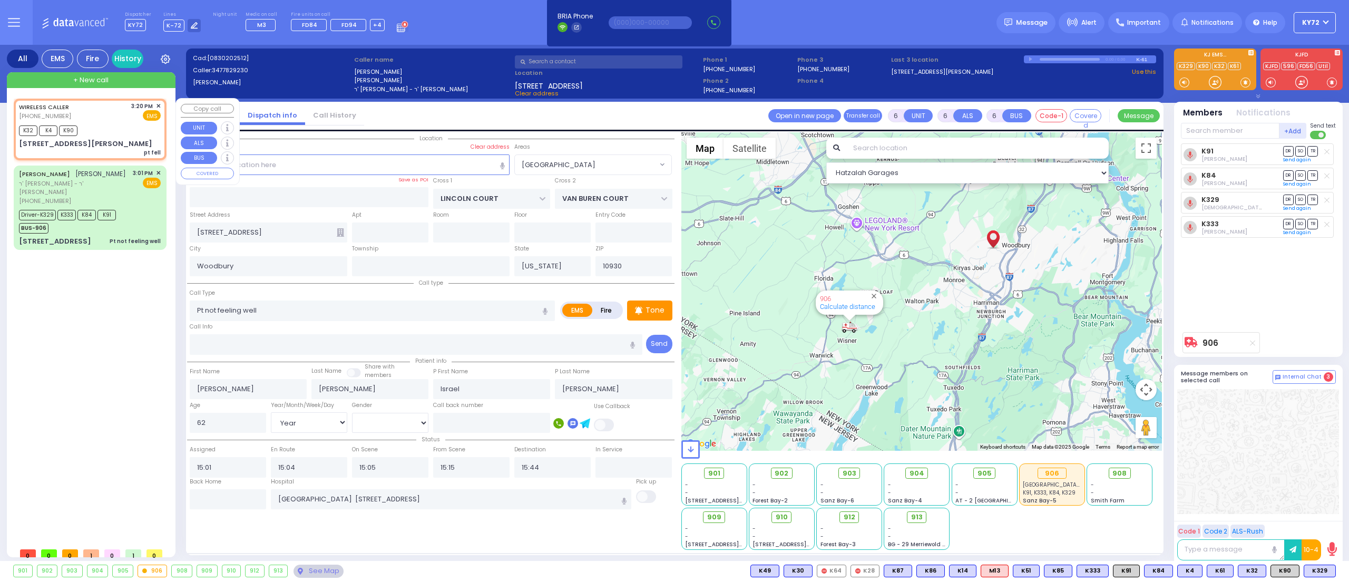
radio input "true"
type input "1"
select select "Year"
select select
type input "15:20"
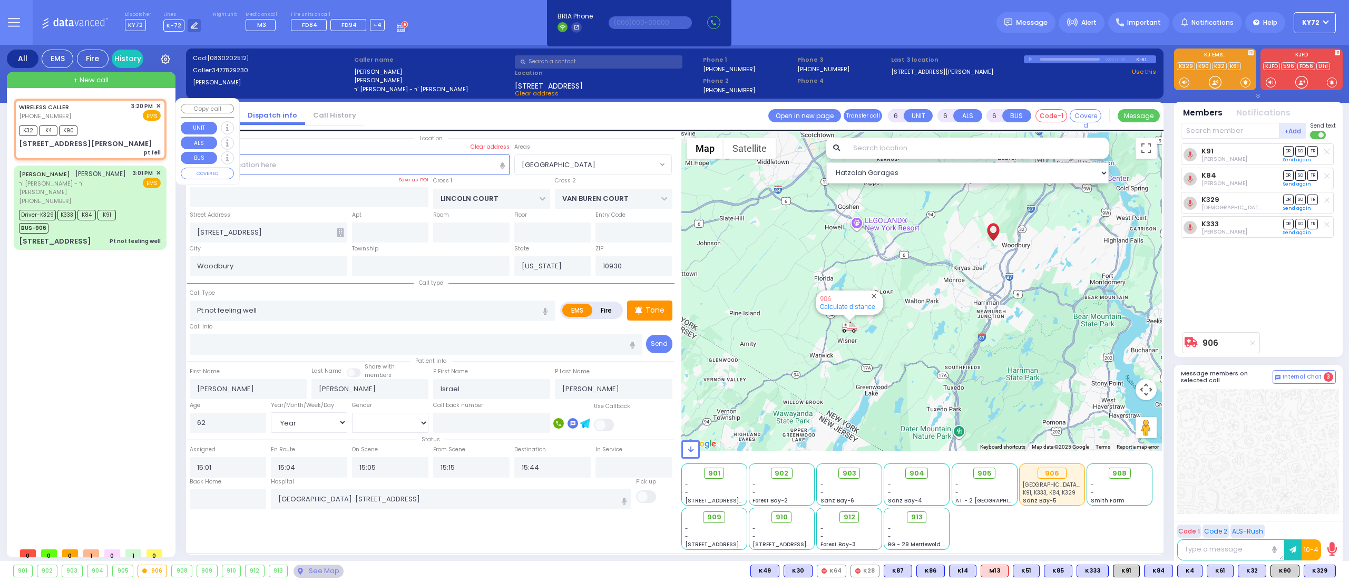
type input "15:22"
type input "SATMAR DR"
type input "[PERSON_NAME] COURT"
type input "[STREET_ADDRESS][PERSON_NAME]"
type input "201"
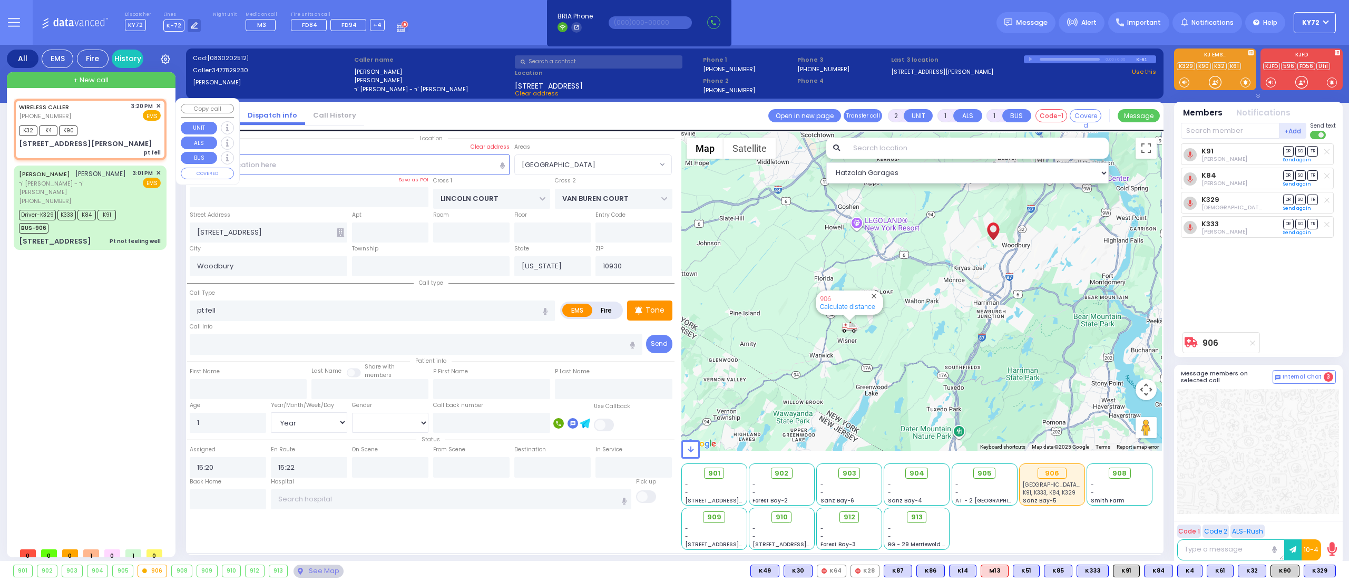
type input "Monroe"
type input "10950"
select select "SECTION 3"
select select "Hatzalah Garages"
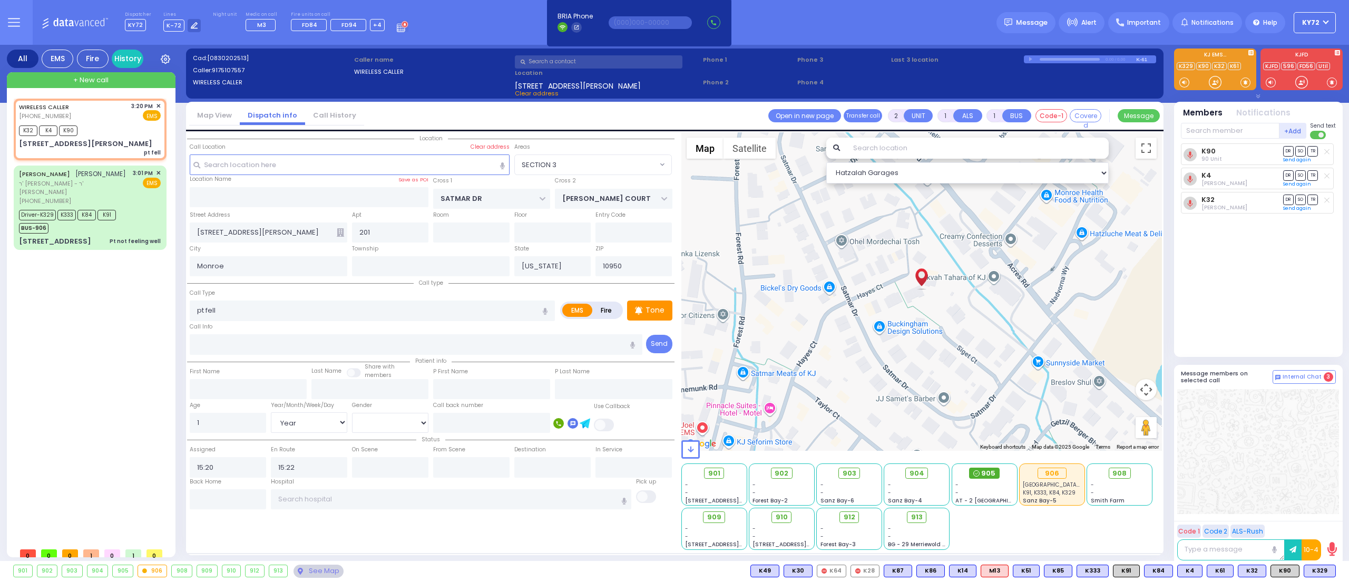
click at [979, 468] on span at bounding box center [976, 473] width 6 height 11
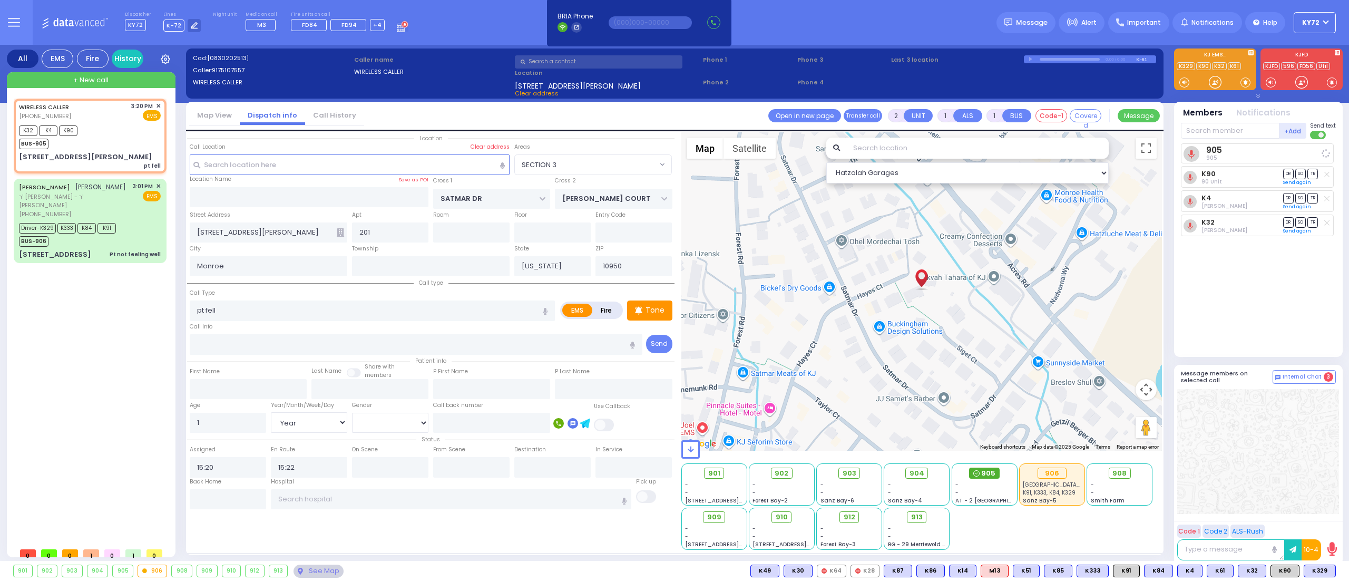
select select
radio input "true"
select select "Year"
select select "SECTION 3"
select select "Hatzalah Garages"
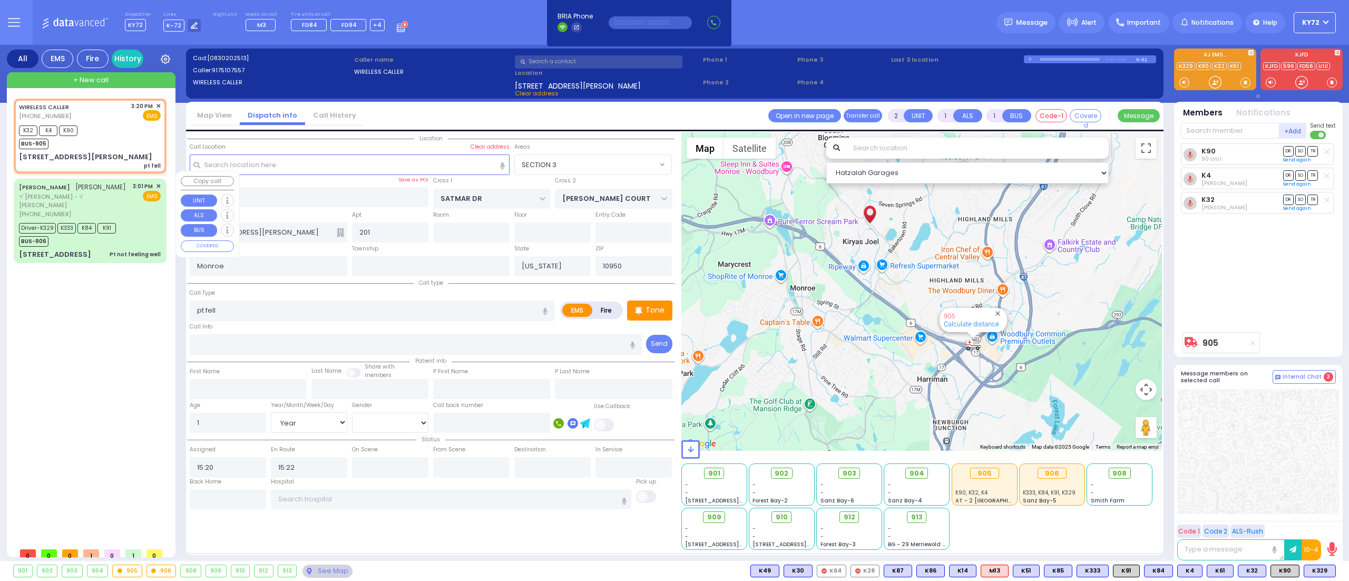
click at [138, 227] on div "Driver-K329 K333 K84 K91 BUS-906" at bounding box center [90, 233] width 142 height 26
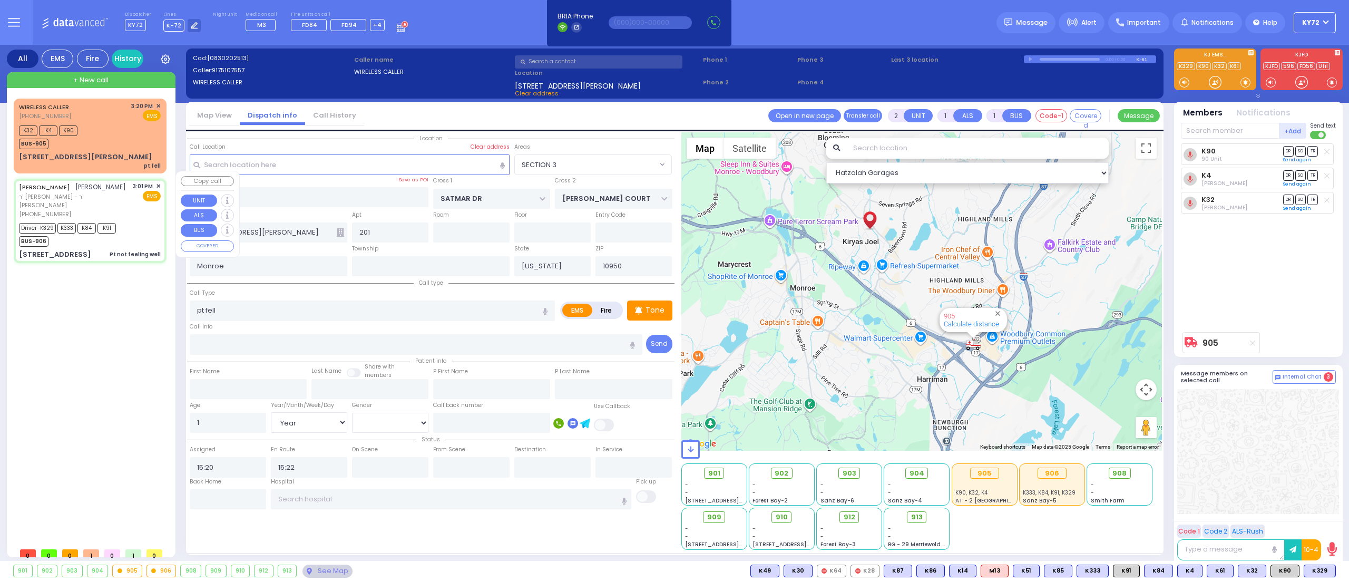
type input "6"
select select
type input "Pt not feeling well"
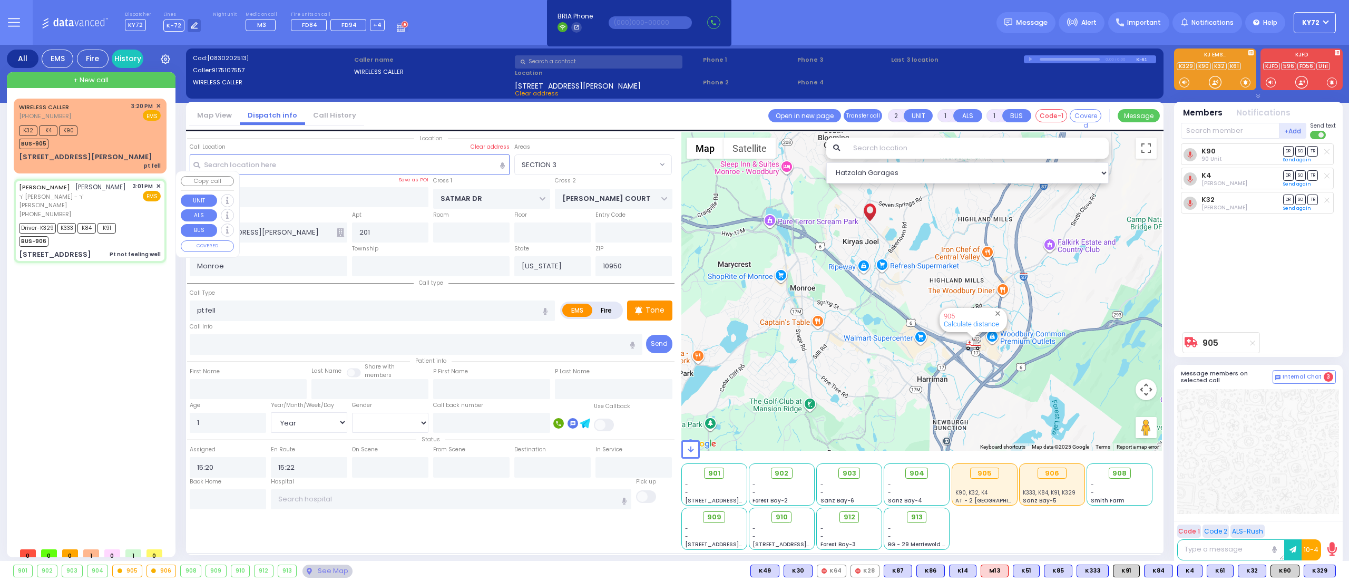
radio input "true"
type input "[PERSON_NAME]"
type input "Israel"
type input "[PERSON_NAME]"
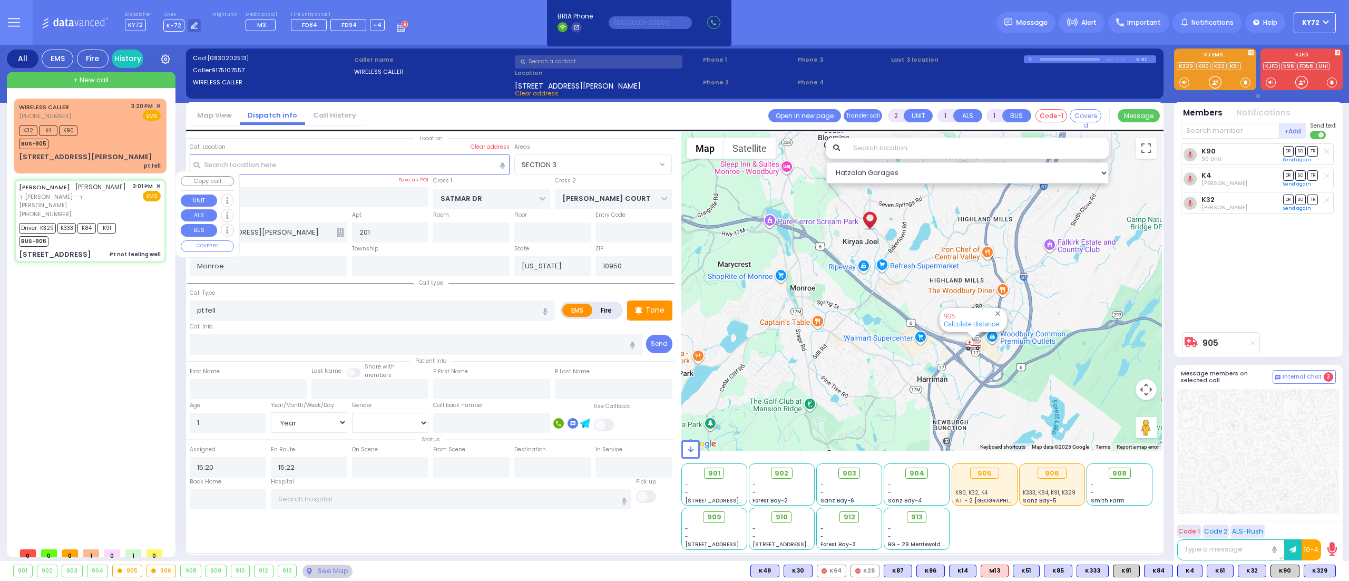
type input "62"
select select "Year"
select select "[DEMOGRAPHIC_DATA]"
type input "15:01"
type input "15:04"
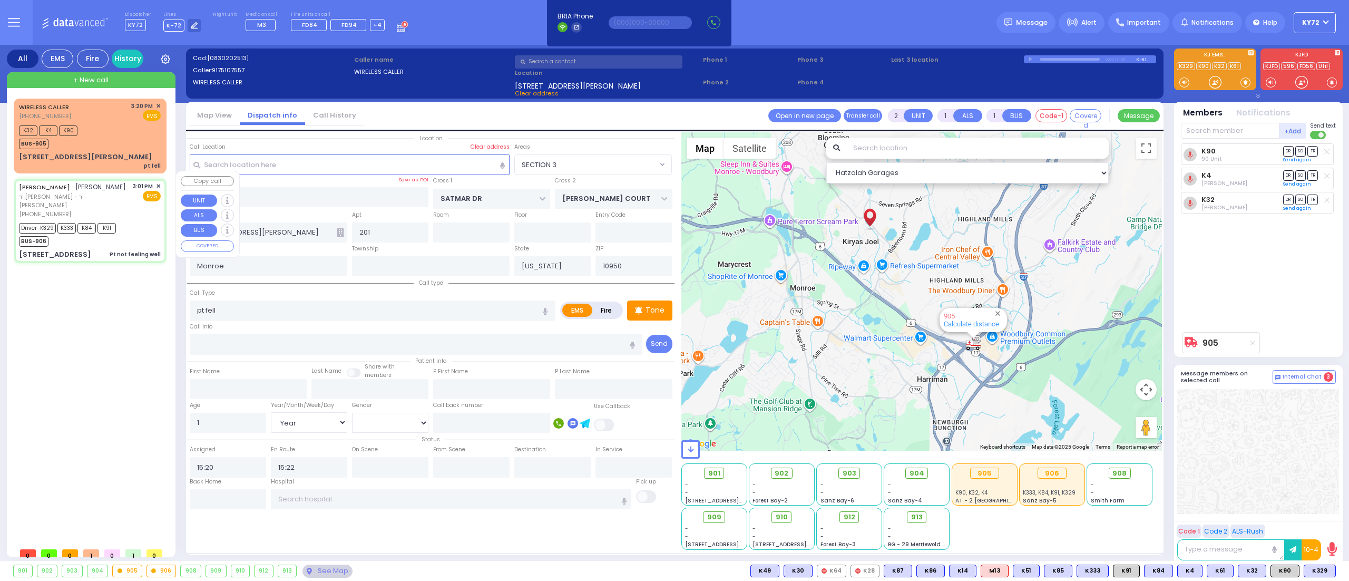
type input "15:05"
type input "15:15"
type input "15:44"
type input "[GEOGRAPHIC_DATA] [STREET_ADDRESS]"
type input "LINCOLN COURT"
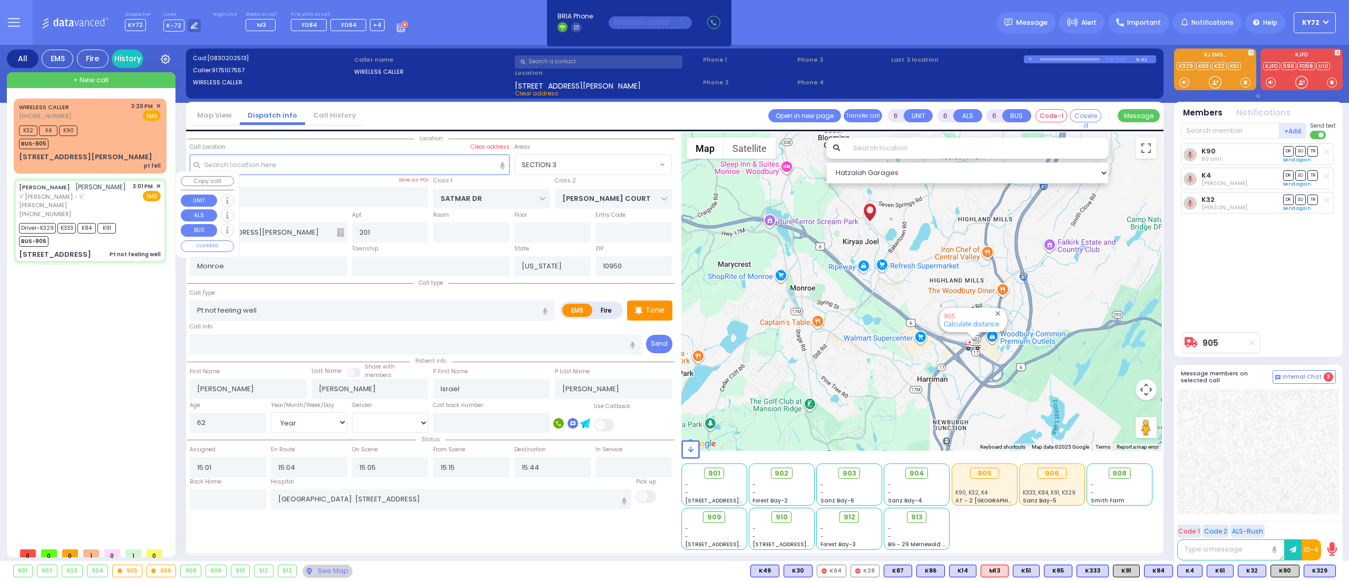
type input "VAN BUREN COURT"
type input "[STREET_ADDRESS]"
type input "Woodbury"
type input "10930"
select select "Hatzalah Garages"
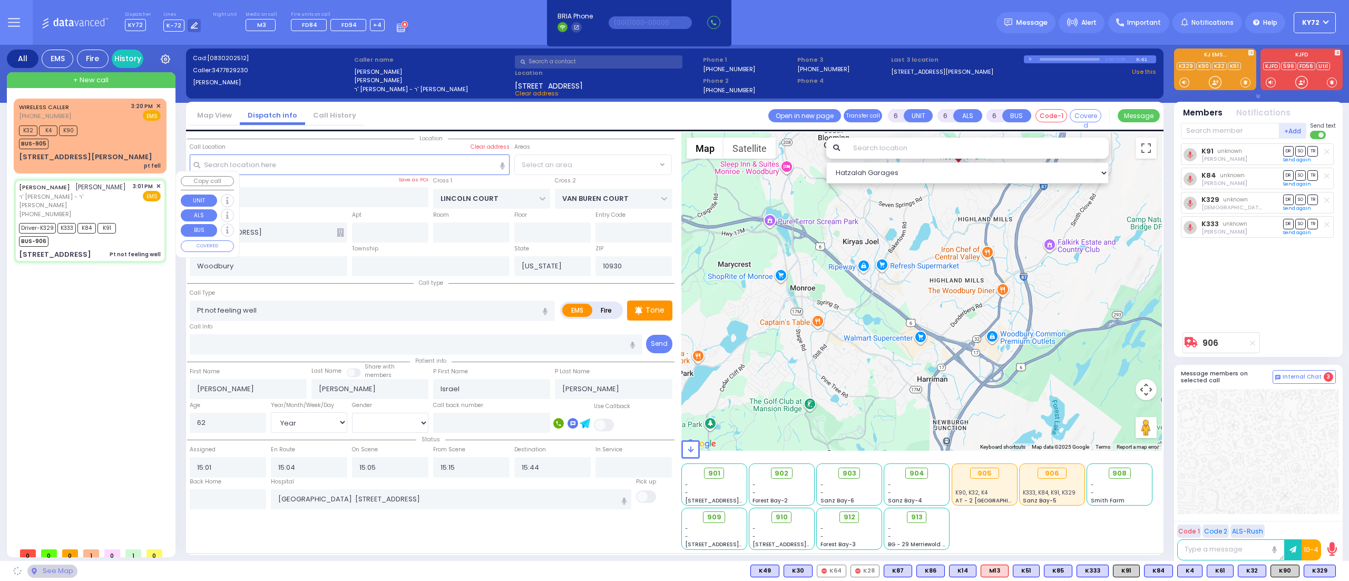
select select "[GEOGRAPHIC_DATA]"
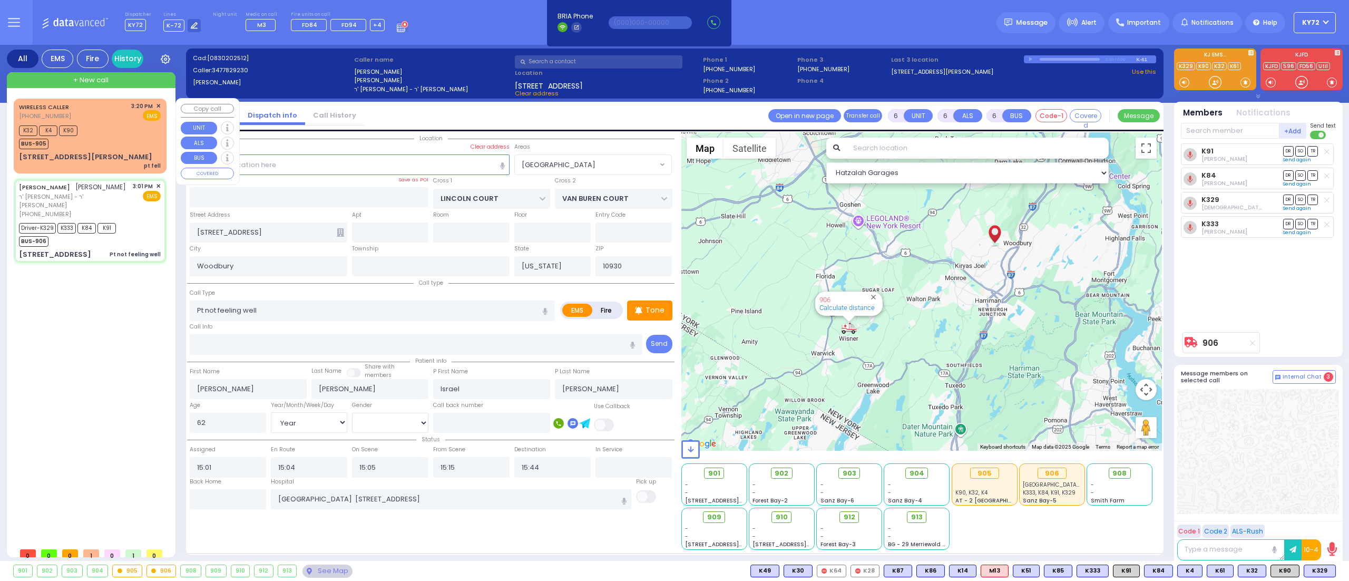
click at [131, 155] on div "[STREET_ADDRESS][PERSON_NAME] pt fell" at bounding box center [90, 161] width 142 height 18
type input "2"
type input "1"
select select
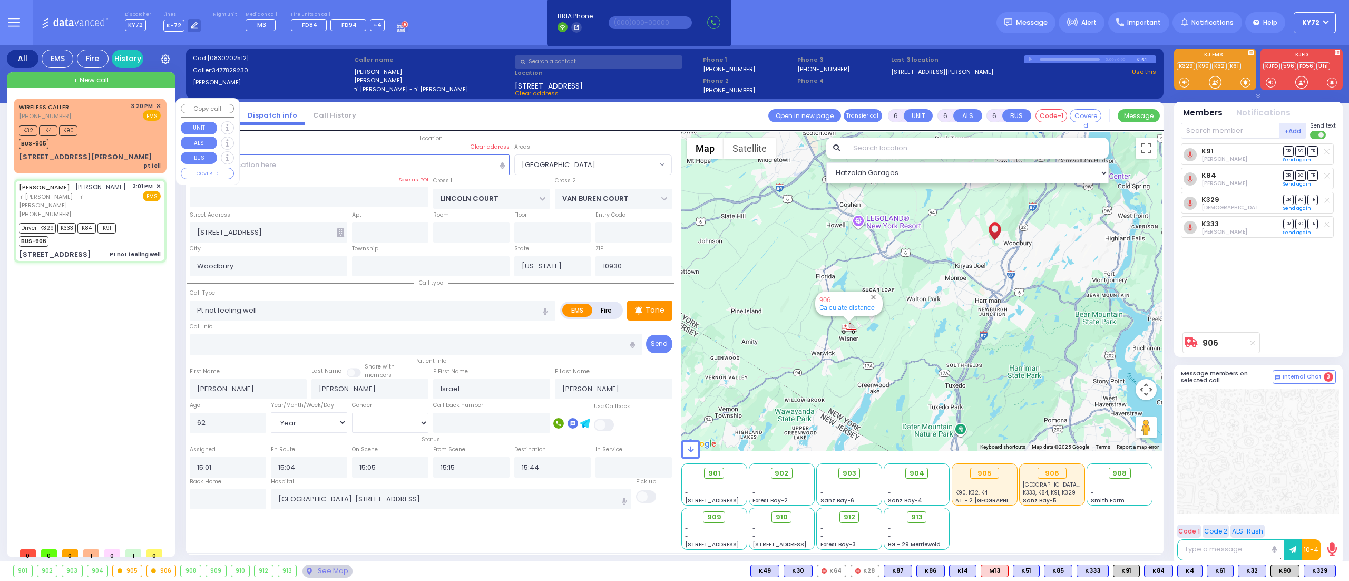
type input "pt fell"
radio input "true"
type input "1"
select select "Year"
select select
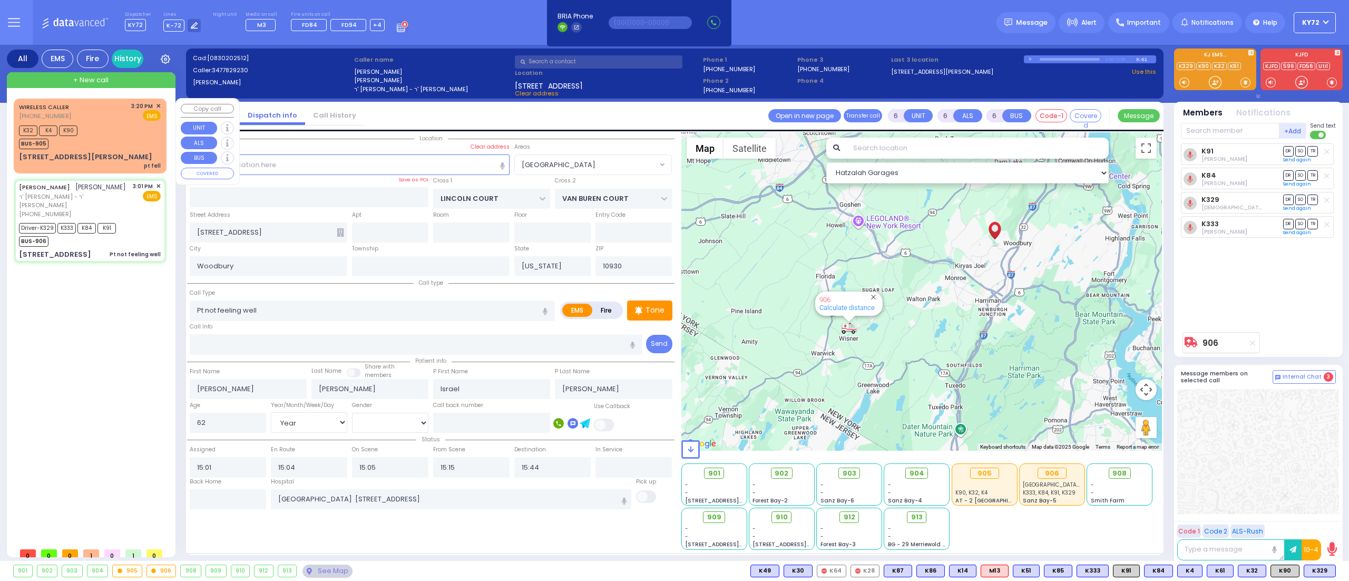
type input "15:20"
type input "15:22"
select select "Hatzalah Garages"
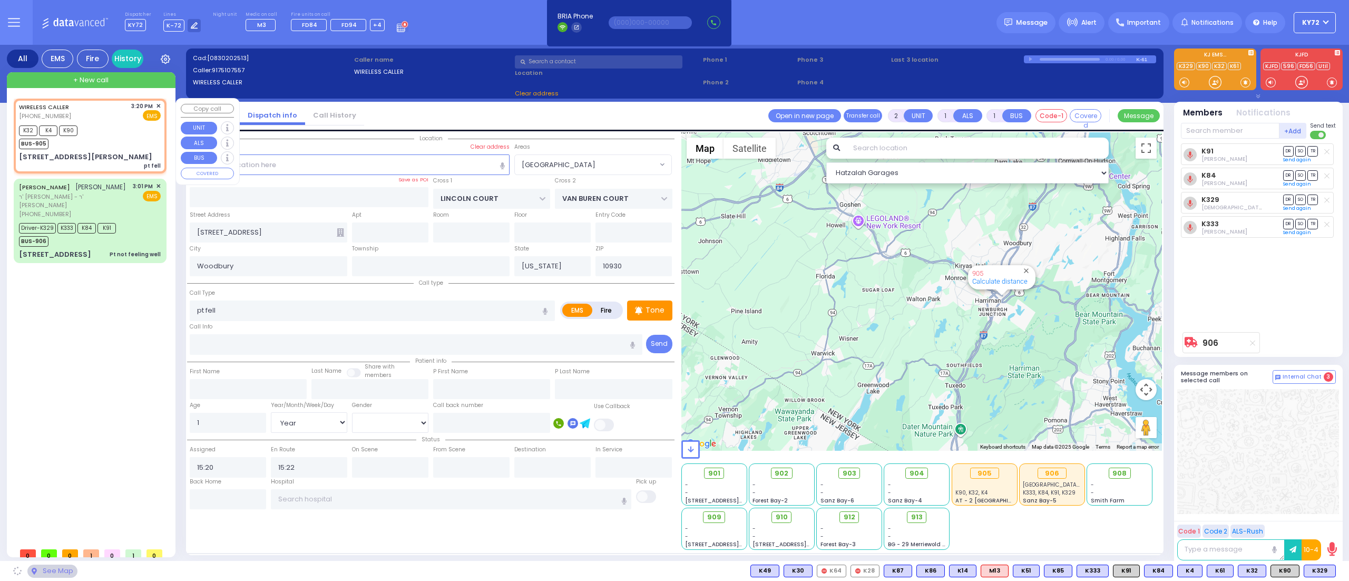
type input "SATMAR DR"
type input "[PERSON_NAME] COURT"
